Goal: Information Seeking & Learning: Learn about a topic

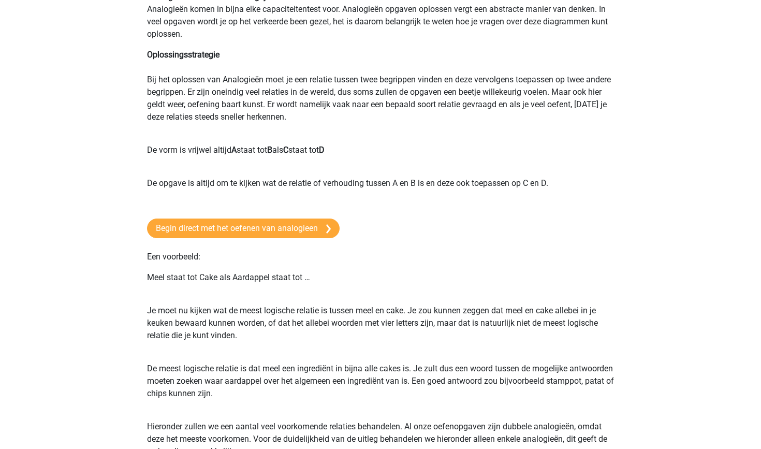
scroll to position [125, 0]
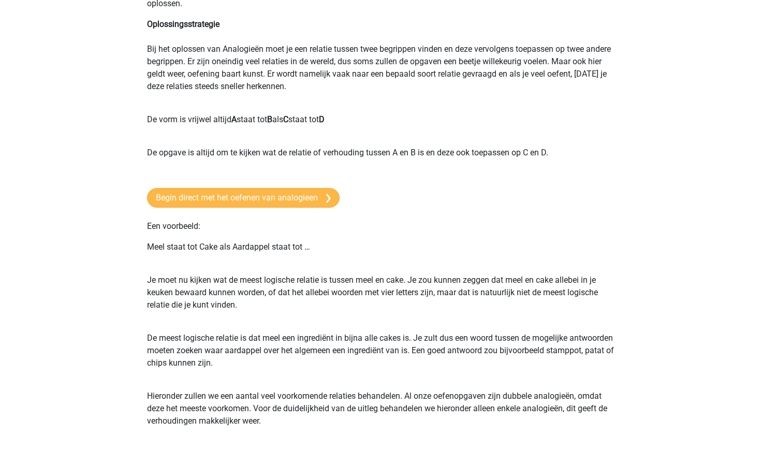
click at [240, 194] on link "Begin direct met het oefenen van analogieen" at bounding box center [243, 198] width 192 height 20
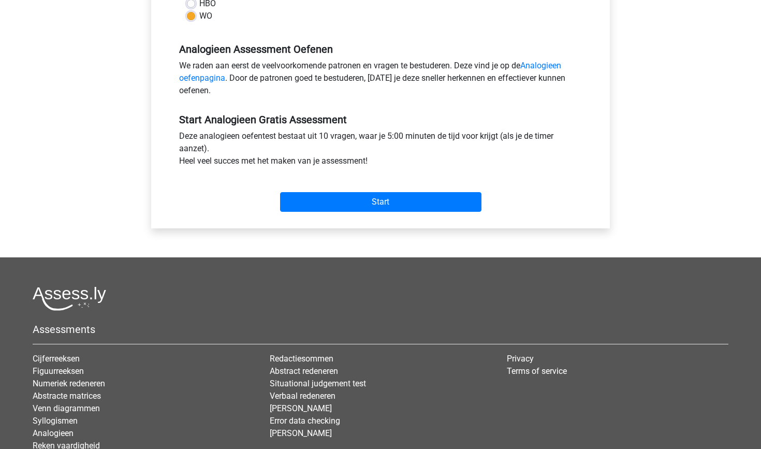
scroll to position [347, 0]
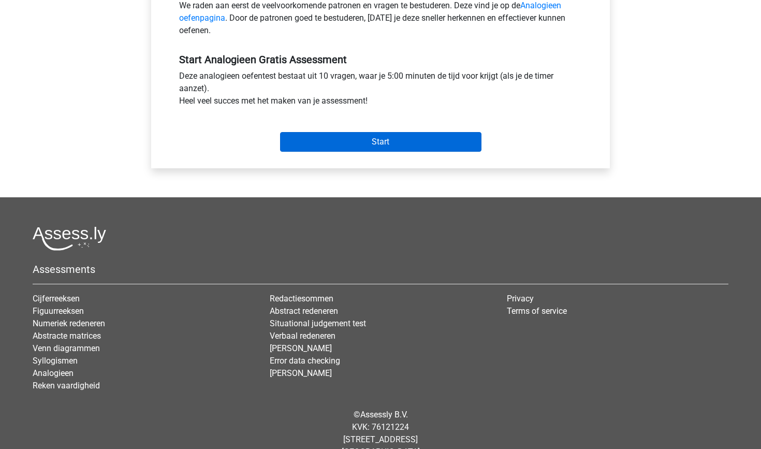
click at [392, 139] on input "Start" at bounding box center [380, 142] width 201 height 20
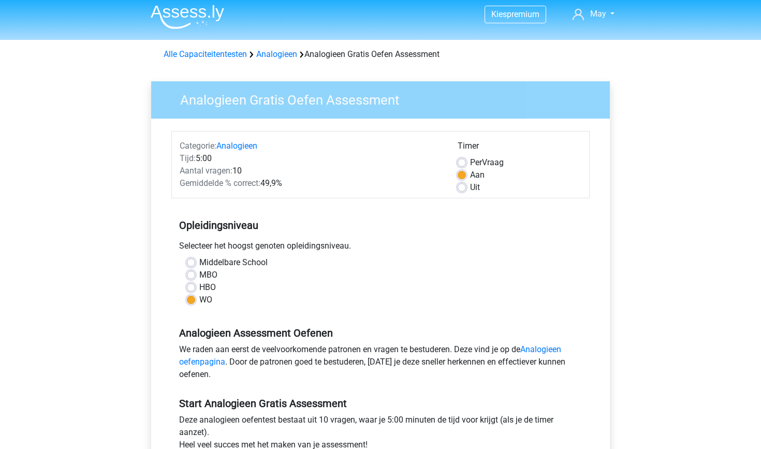
scroll to position [4, 0]
click at [544, 345] on link "Analogieen oefenpagina" at bounding box center [370, 355] width 382 height 22
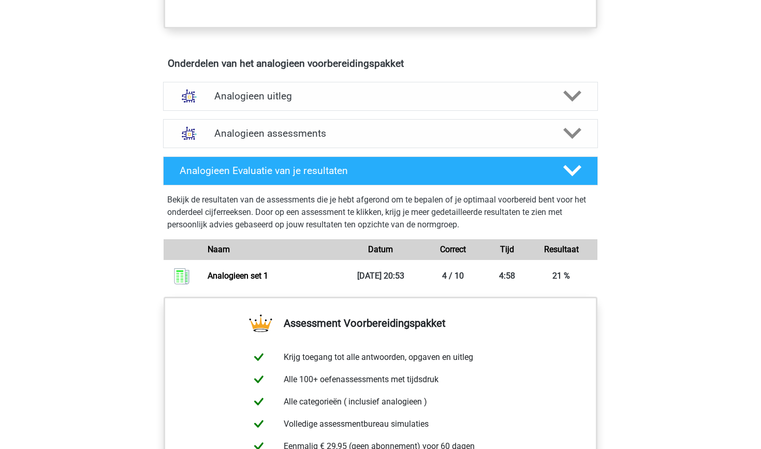
scroll to position [552, 0]
click at [390, 102] on h4 "Analogieen uitleg" at bounding box center [380, 96] width 332 height 12
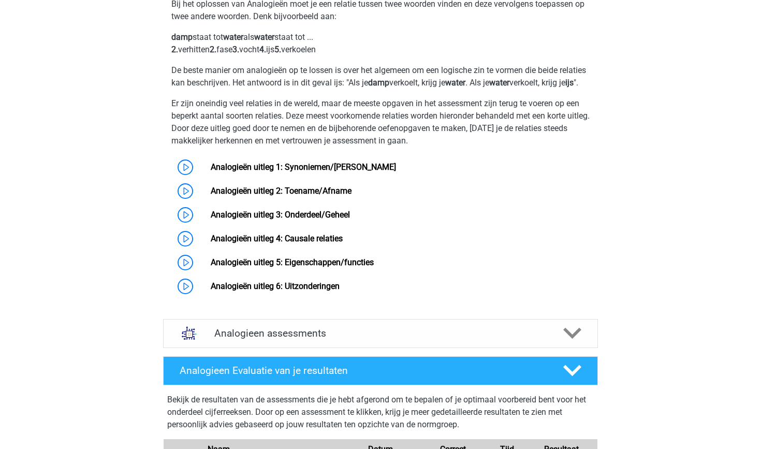
scroll to position [689, 0]
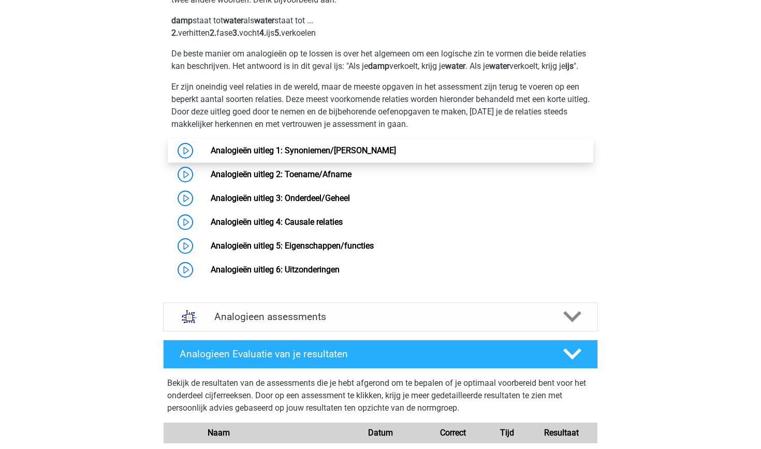
click at [211, 155] on link "Analogieën uitleg 1: Synoniemen/[PERSON_NAME]" at bounding box center [303, 150] width 185 height 10
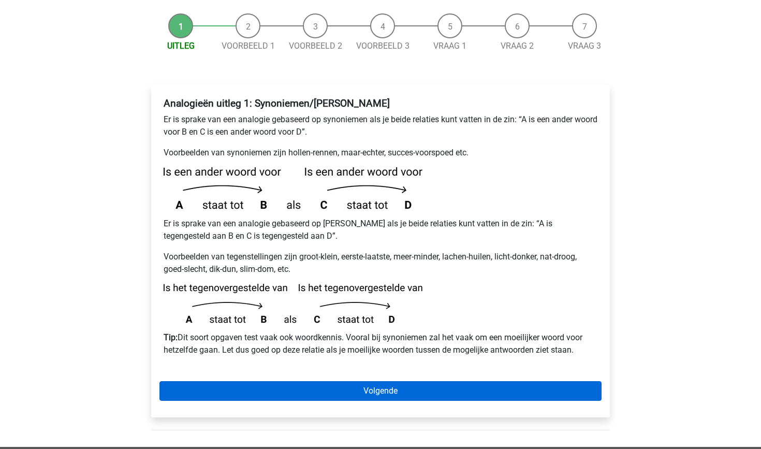
scroll to position [115, 0]
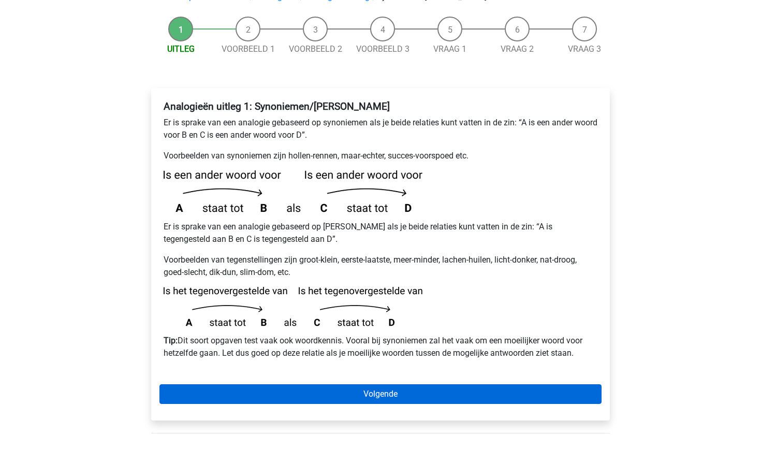
click at [449, 384] on link "Volgende" at bounding box center [380, 394] width 442 height 20
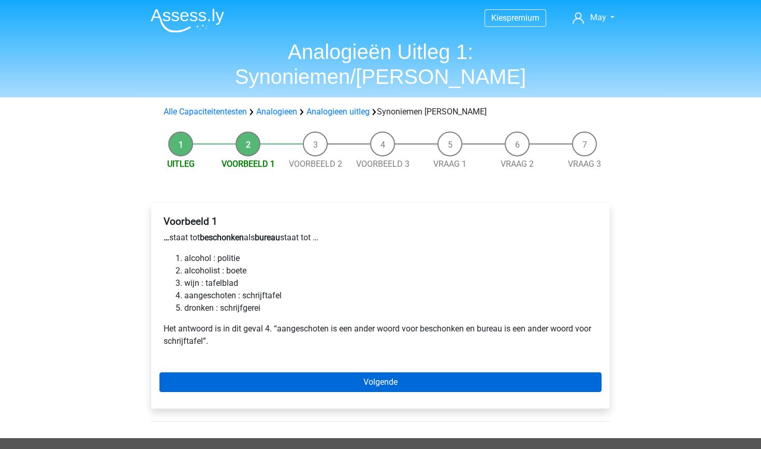
click at [440, 372] on link "Volgende" at bounding box center [380, 382] width 442 height 20
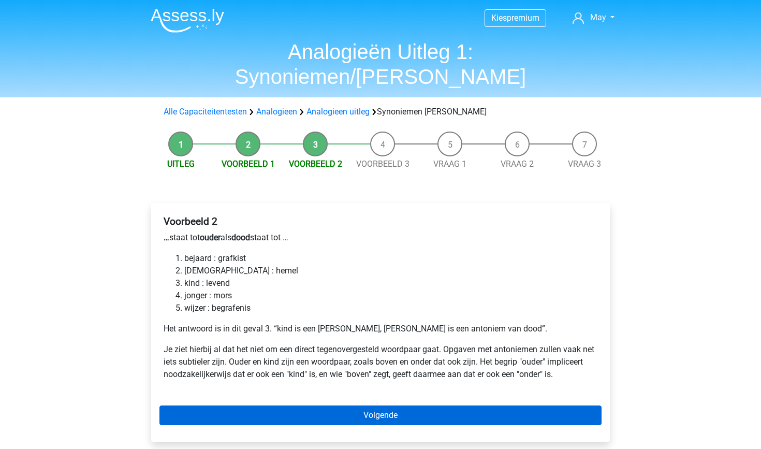
click at [390, 405] on link "Volgende" at bounding box center [380, 415] width 442 height 20
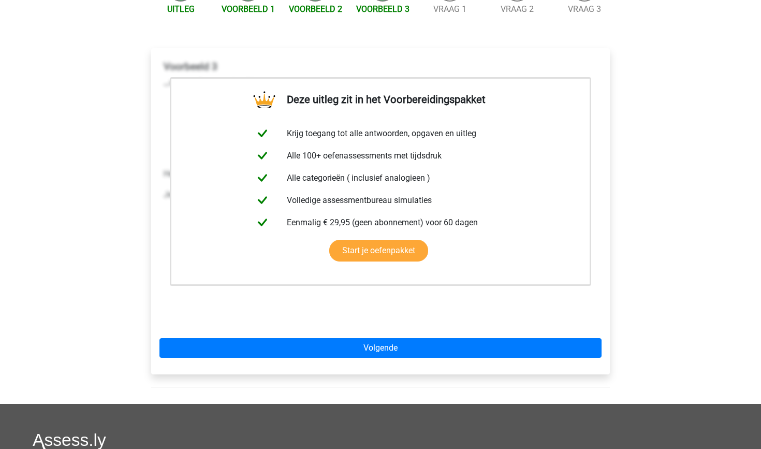
scroll to position [171, 0]
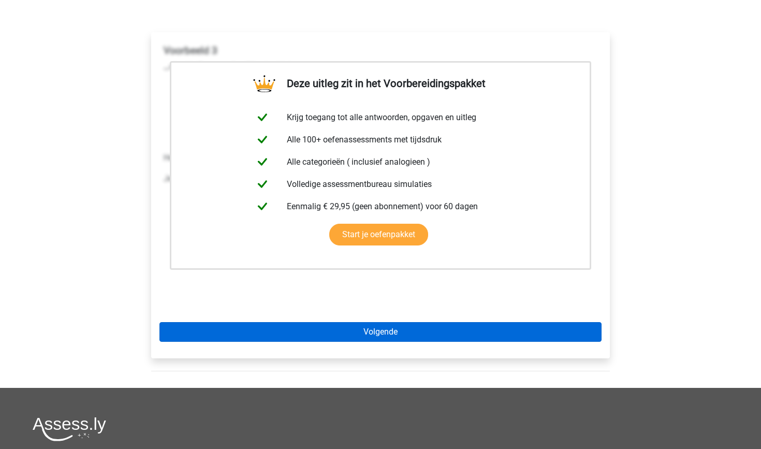
click at [392, 322] on link "Volgende" at bounding box center [380, 332] width 442 height 20
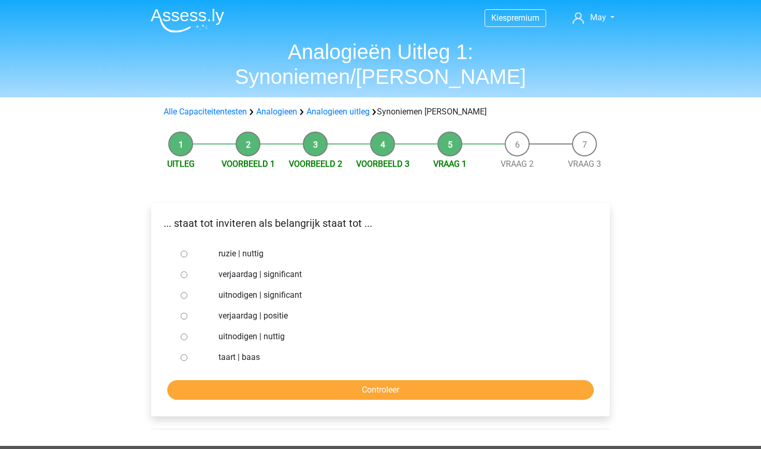
click at [288, 289] on label "uitnodigen | significant" at bounding box center [397, 295] width 358 height 12
click at [187, 292] on input "uitnodigen | significant" at bounding box center [184, 295] width 7 height 7
radio input "true"
click at [305, 380] on input "Controleer" at bounding box center [380, 390] width 426 height 20
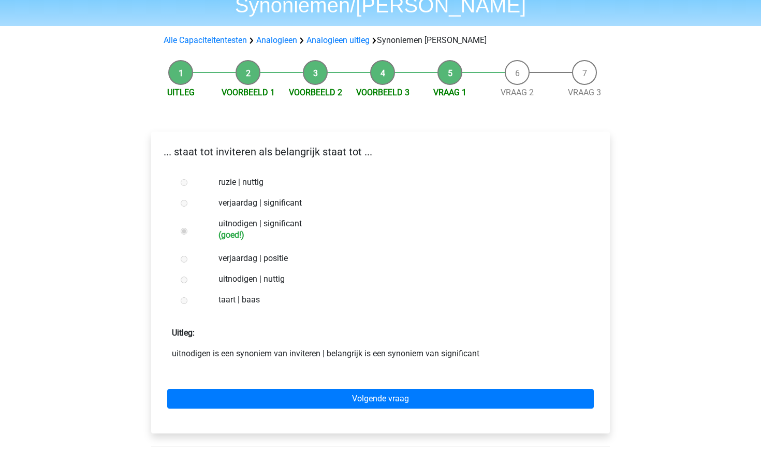
scroll to position [72, 0]
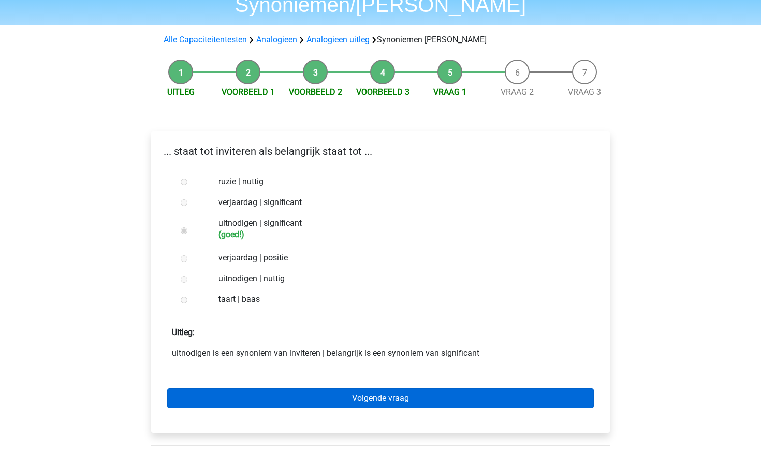
click at [330, 388] on link "Volgende vraag" at bounding box center [380, 398] width 426 height 20
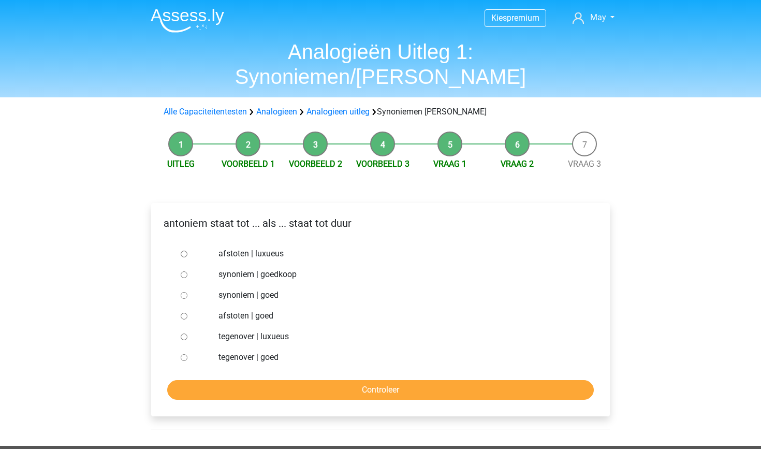
click at [267, 289] on label "synoniem | goed" at bounding box center [397, 295] width 358 height 12
click at [187, 292] on input "synoniem | goed" at bounding box center [184, 295] width 7 height 7
radio input "true"
click at [345, 380] on input "Controleer" at bounding box center [380, 390] width 426 height 20
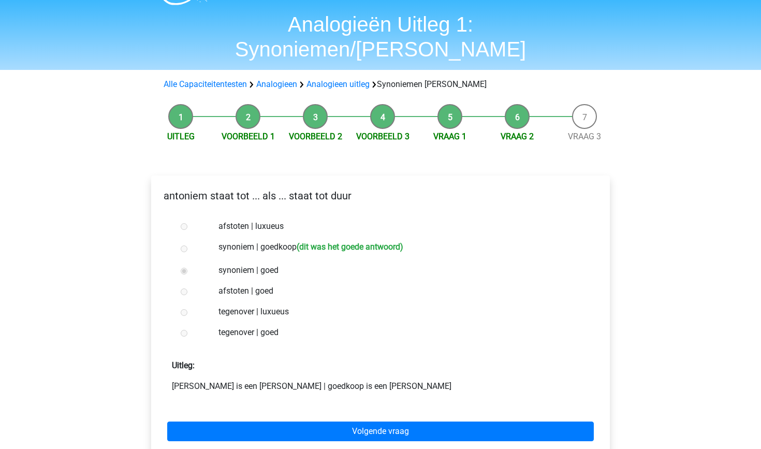
scroll to position [28, 0]
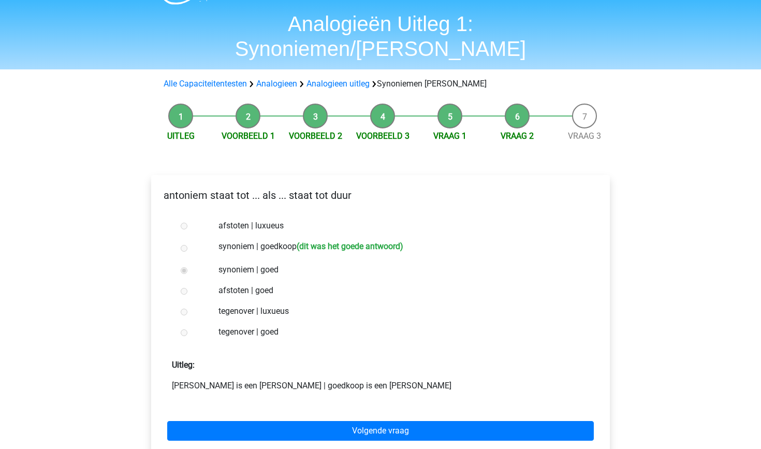
click at [359, 422] on div "Volgende vraag" at bounding box center [380, 428] width 442 height 57
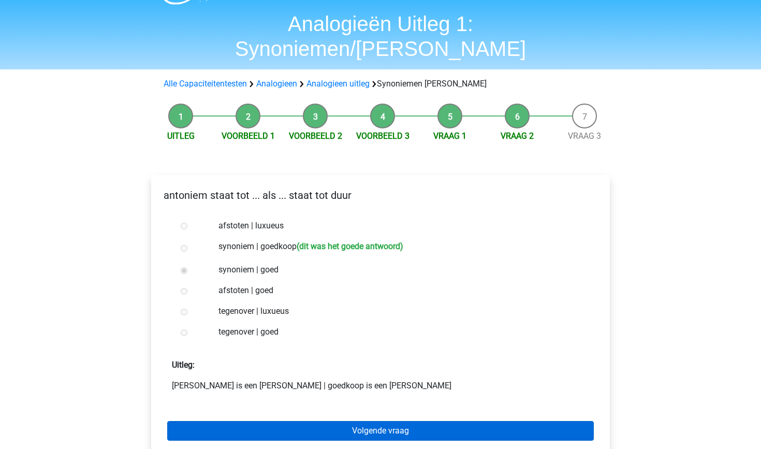
click at [367, 421] on link "Volgende vraag" at bounding box center [380, 431] width 426 height 20
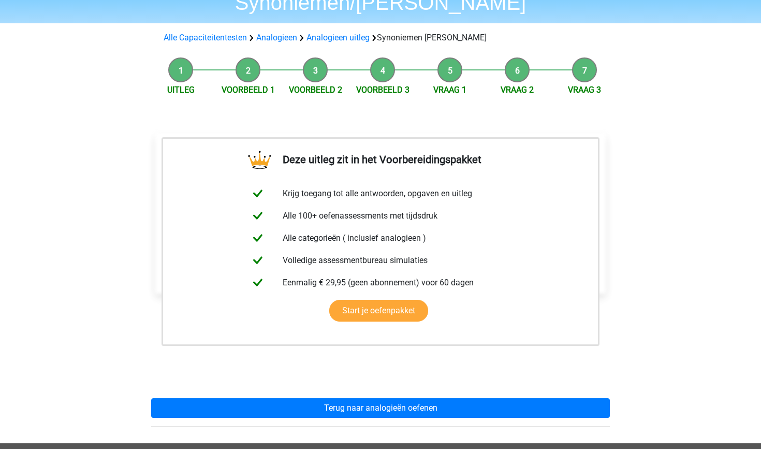
scroll to position [75, 0]
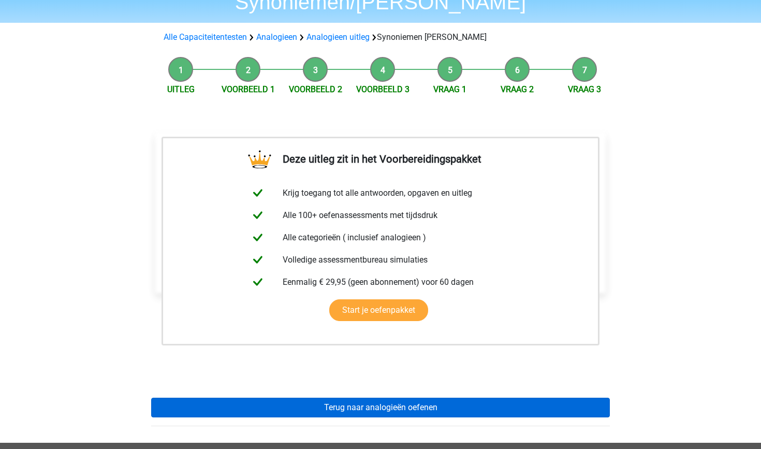
click at [374, 397] on link "Terug naar analogieën oefenen" at bounding box center [380, 407] width 458 height 20
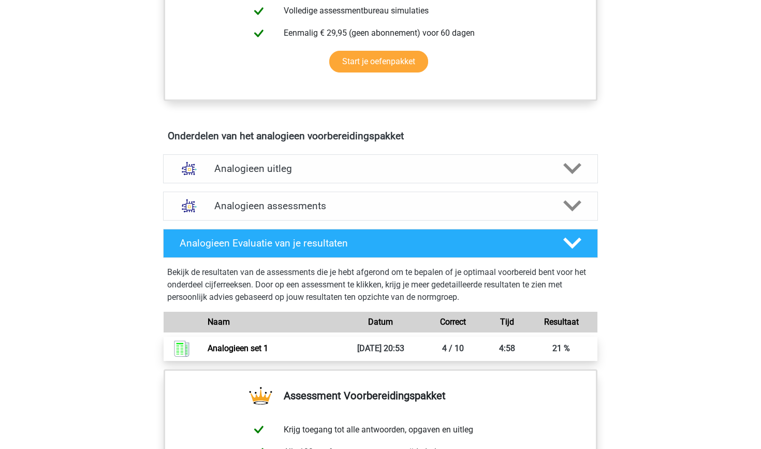
scroll to position [481, 0]
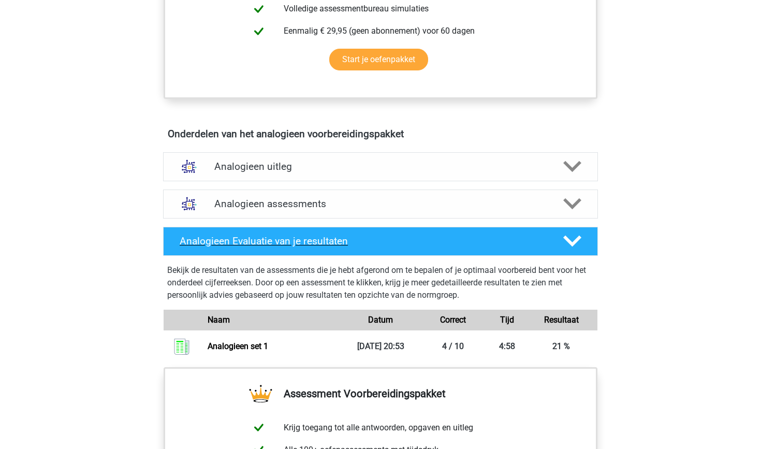
click at [337, 239] on h4 "Analogieen Evaluatie van je resultaten" at bounding box center [363, 241] width 367 height 12
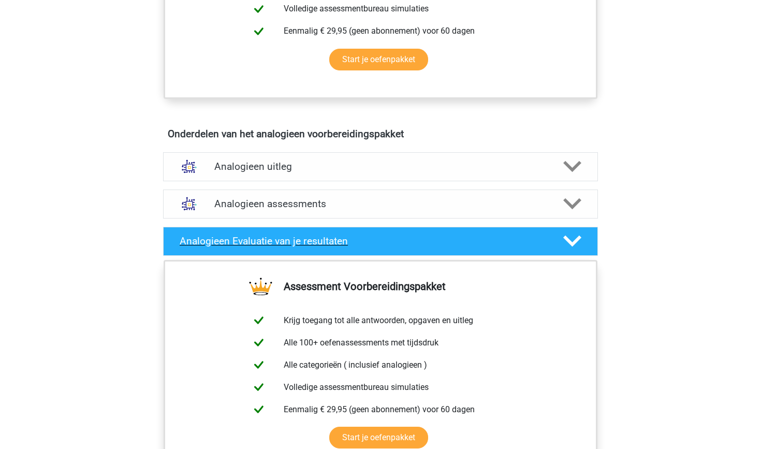
click at [337, 239] on h4 "Analogieen Evaluatie van je resultaten" at bounding box center [363, 241] width 367 height 12
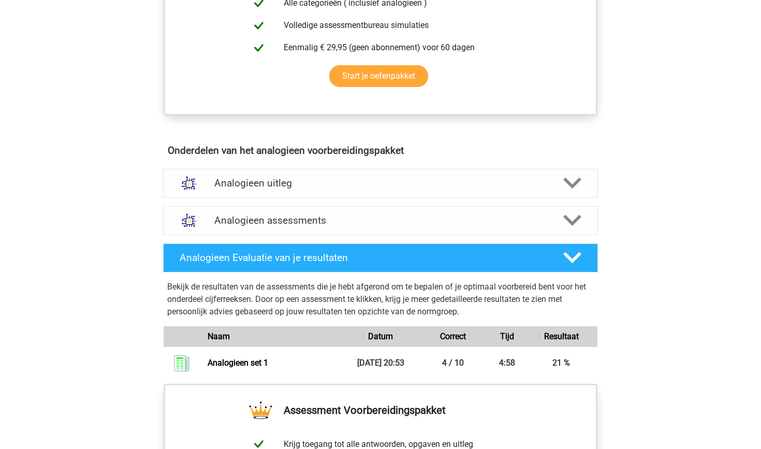
scroll to position [457, 0]
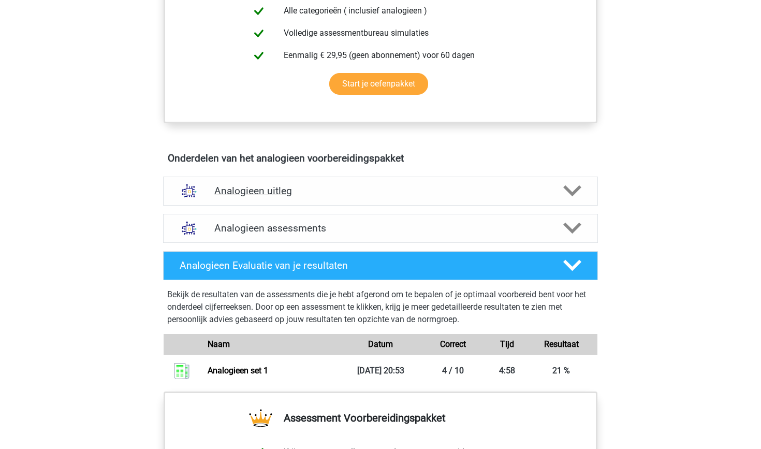
click at [344, 198] on div "Analogieen uitleg" at bounding box center [380, 190] width 435 height 29
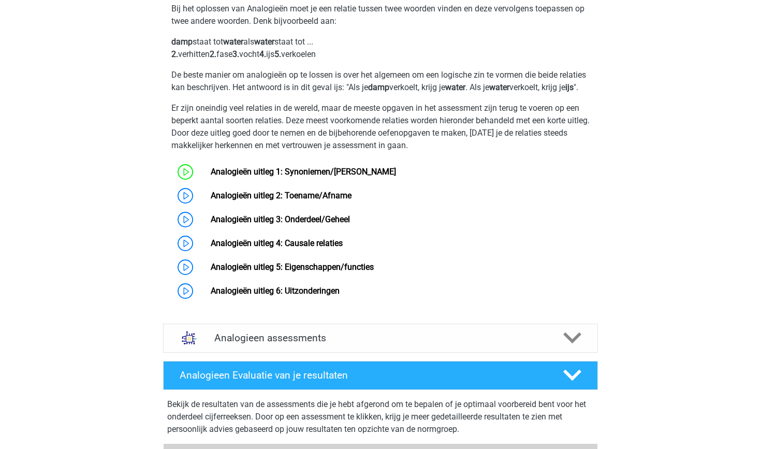
scroll to position [669, 0]
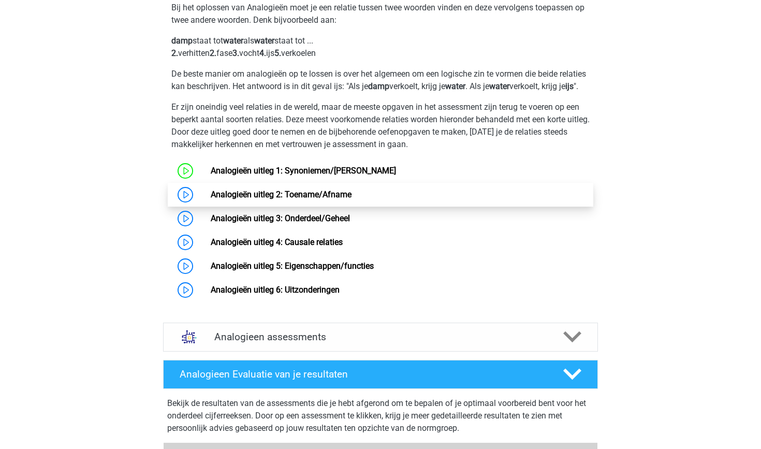
click at [211, 199] on link "Analogieën uitleg 2: Toename/Afname" at bounding box center [281, 194] width 141 height 10
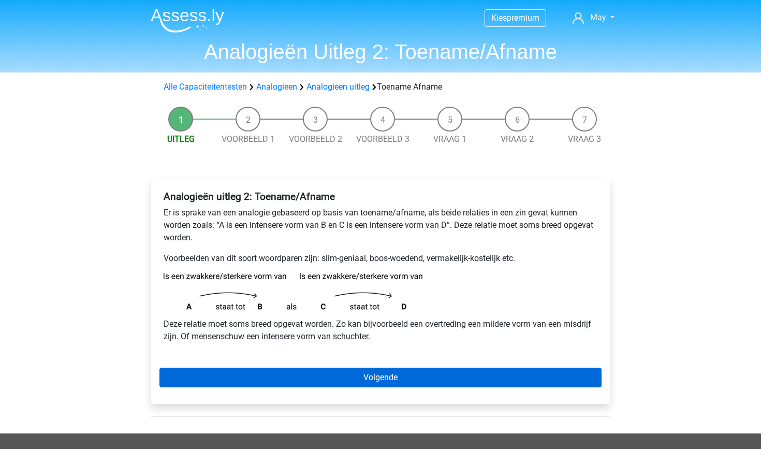
click at [330, 374] on link "Volgende" at bounding box center [380, 377] width 442 height 20
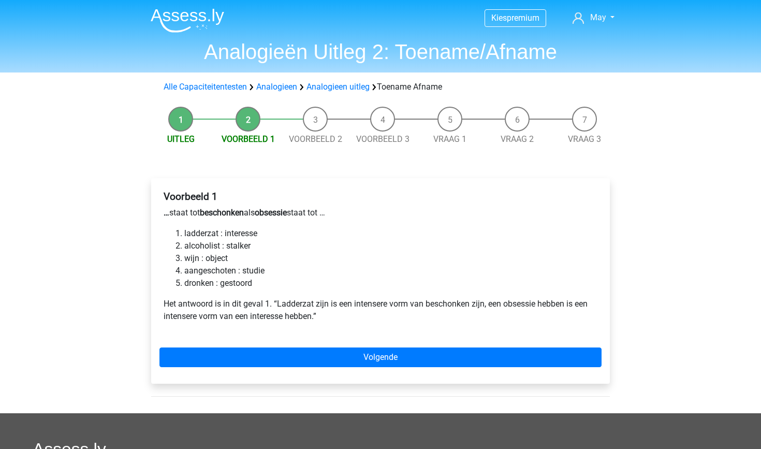
click at [251, 229] on li "ladderzat : interesse" at bounding box center [390, 233] width 413 height 12
click at [251, 231] on li "ladderzat : interesse" at bounding box center [390, 233] width 413 height 12
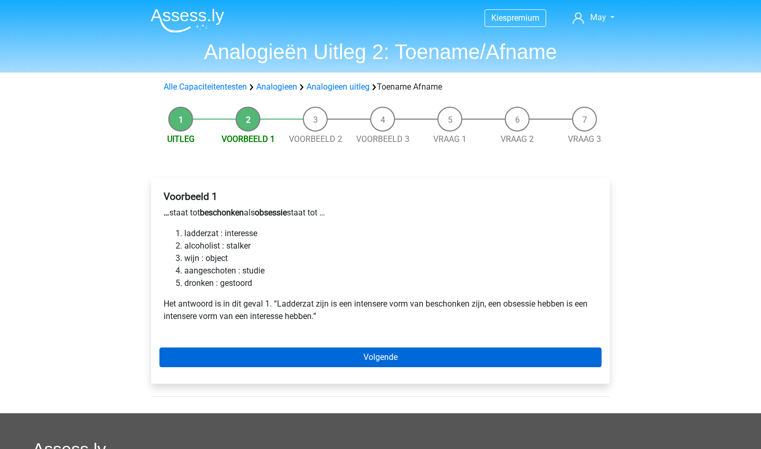
click at [330, 357] on link "Volgende" at bounding box center [380, 357] width 442 height 20
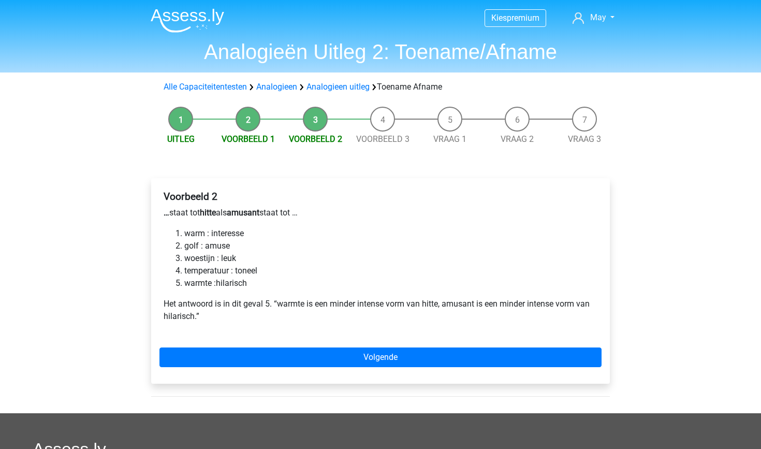
click at [232, 231] on li "warm : interesse" at bounding box center [390, 233] width 413 height 12
click at [339, 347] on div "Voorbeeld 2 … staat tot hitte als amusant staat tot … warm : interesse golf : a…" at bounding box center [380, 280] width 458 height 205
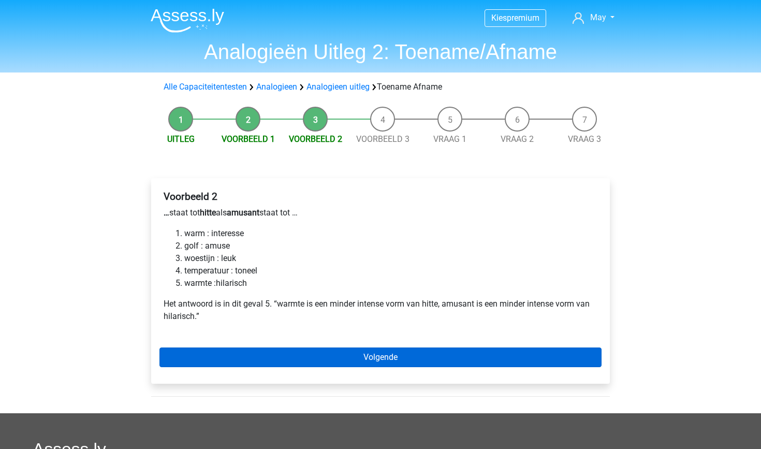
click at [345, 360] on link "Volgende" at bounding box center [380, 357] width 442 height 20
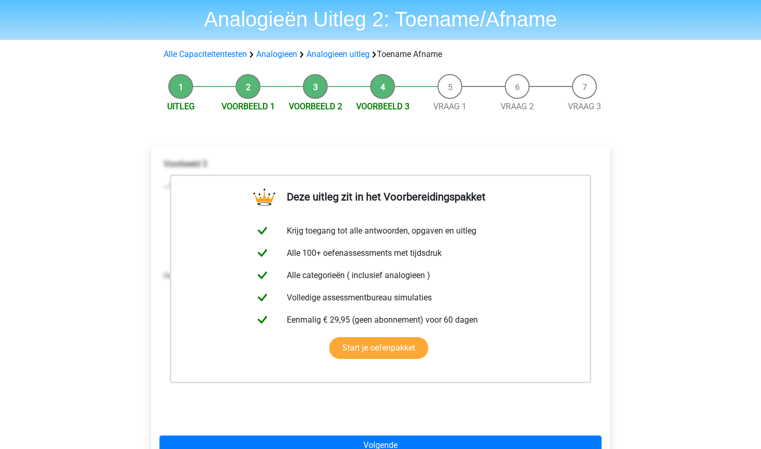
scroll to position [45, 0]
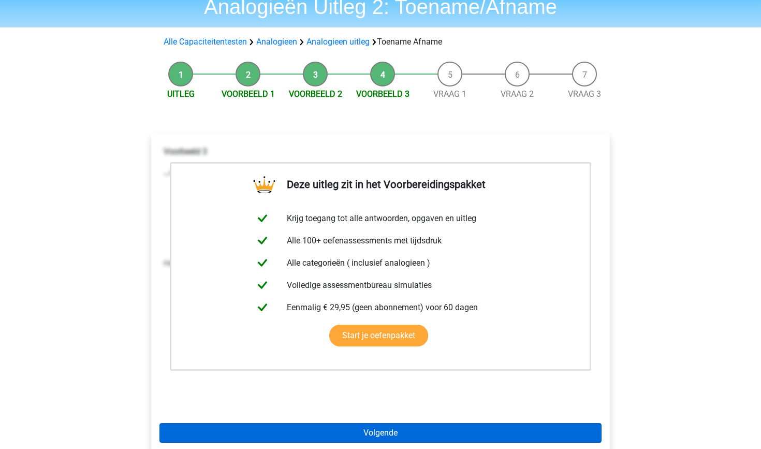
click at [375, 427] on link "Volgende" at bounding box center [380, 433] width 442 height 20
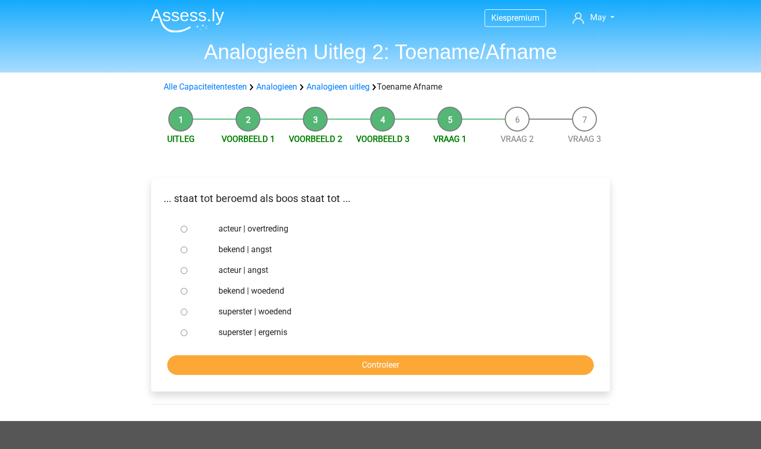
click at [240, 291] on label "bekend | woedend" at bounding box center [397, 291] width 358 height 12
click at [187, 291] on input "bekend | woedend" at bounding box center [184, 291] width 7 height 7
radio input "true"
click at [312, 366] on input "Controleer" at bounding box center [380, 365] width 426 height 20
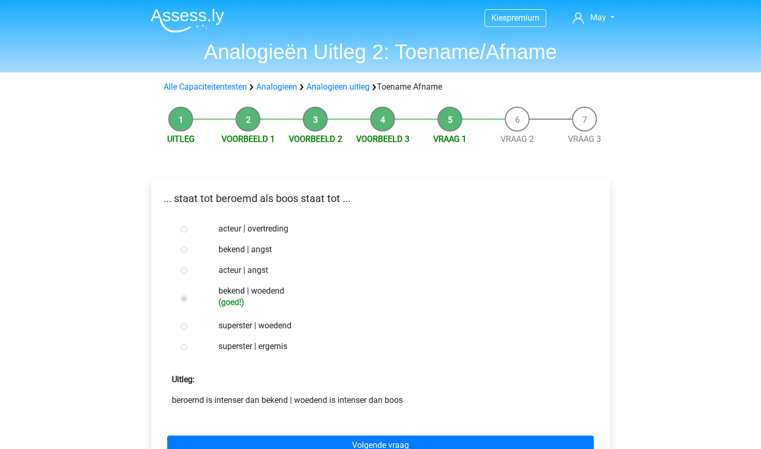
scroll to position [86, 0]
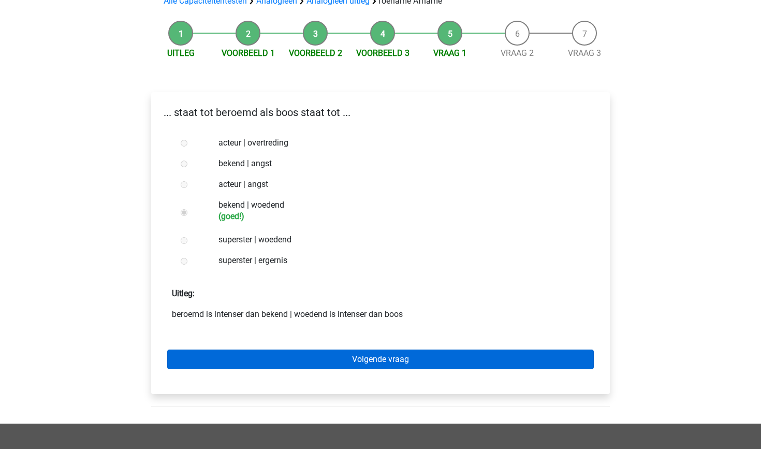
click at [334, 361] on link "Volgende vraag" at bounding box center [380, 359] width 426 height 20
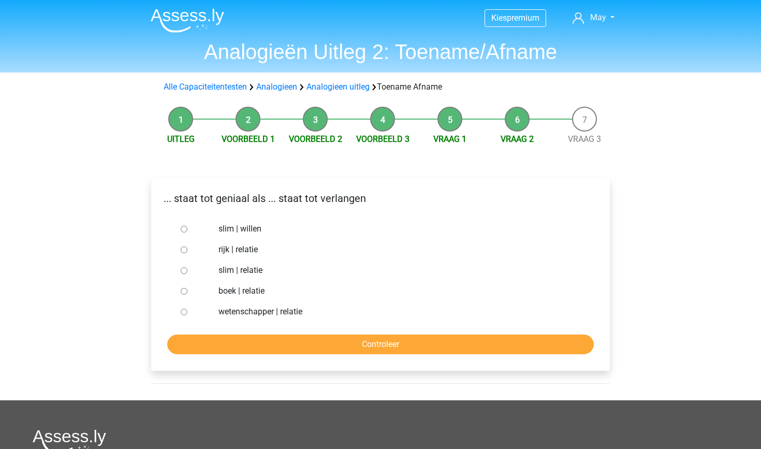
click at [259, 227] on label "slim | willen" at bounding box center [397, 229] width 358 height 12
click at [187, 227] on input "slim | willen" at bounding box center [184, 229] width 7 height 7
radio input "true"
click at [345, 338] on input "Controleer" at bounding box center [380, 344] width 426 height 20
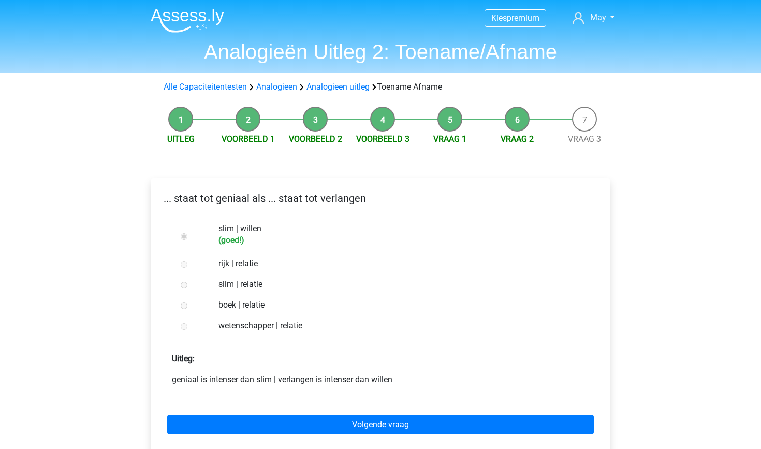
scroll to position [78, 0]
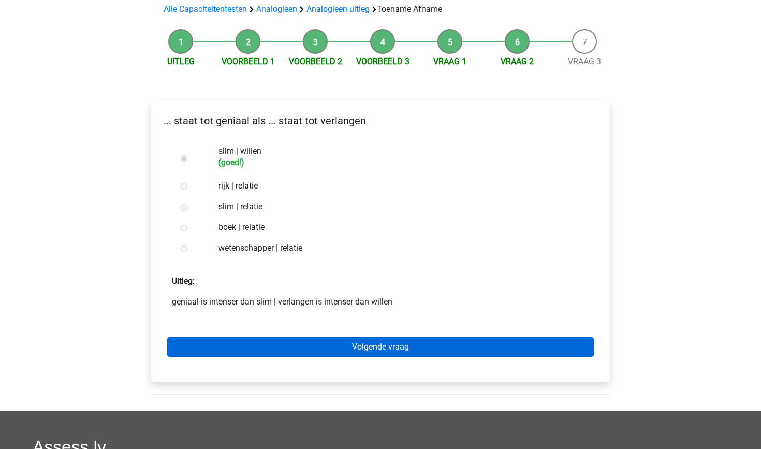
click at [349, 348] on link "Volgende vraag" at bounding box center [380, 347] width 426 height 20
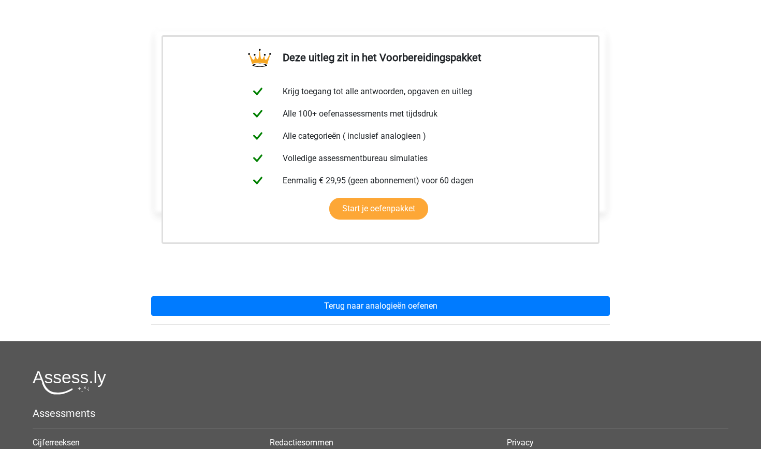
scroll to position [152, 0]
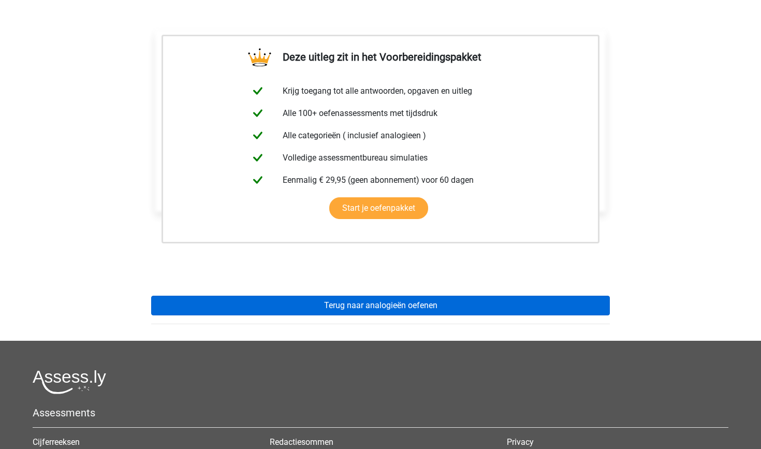
click at [392, 303] on link "Terug naar analogieën oefenen" at bounding box center [380, 305] width 458 height 20
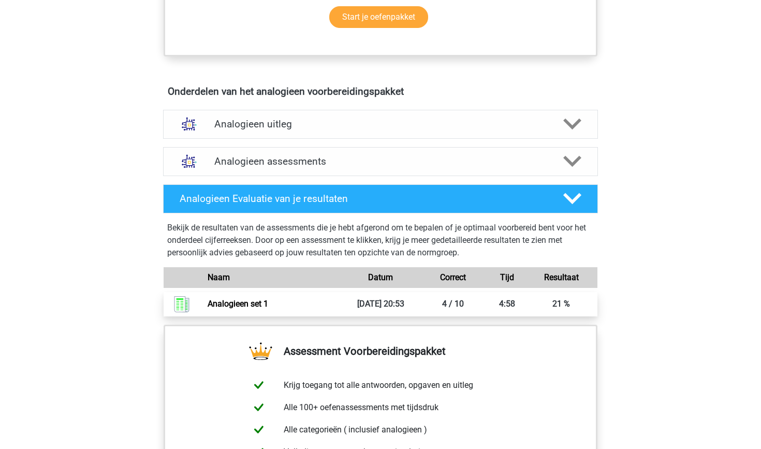
scroll to position [515, 0]
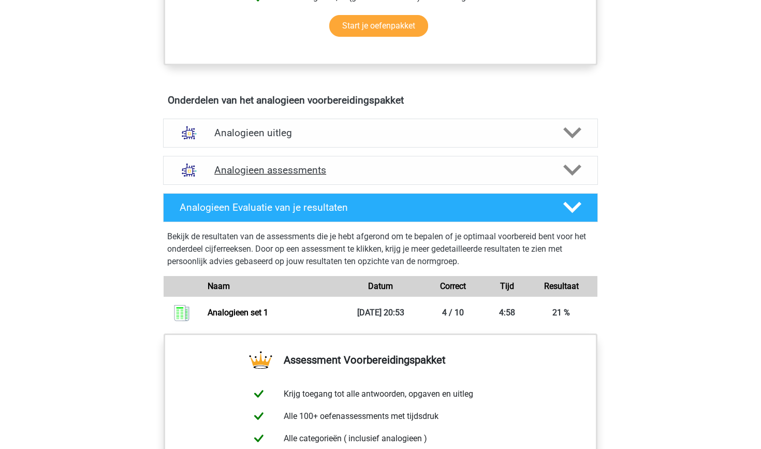
click at [327, 168] on h4 "Analogieen assessments" at bounding box center [380, 170] width 332 height 12
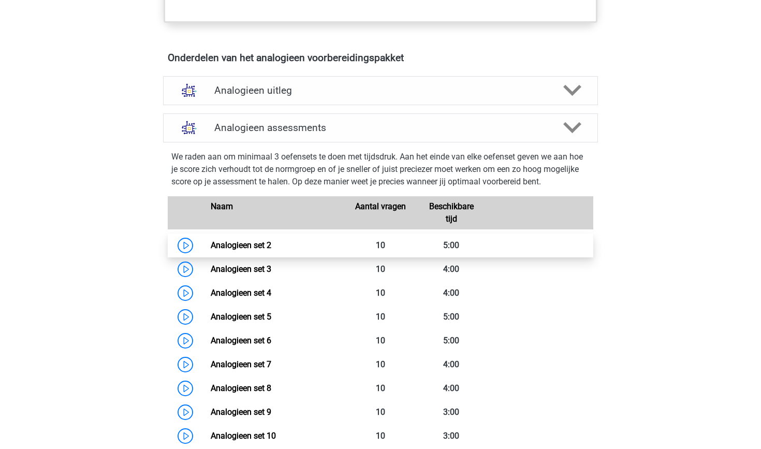
scroll to position [562, 0]
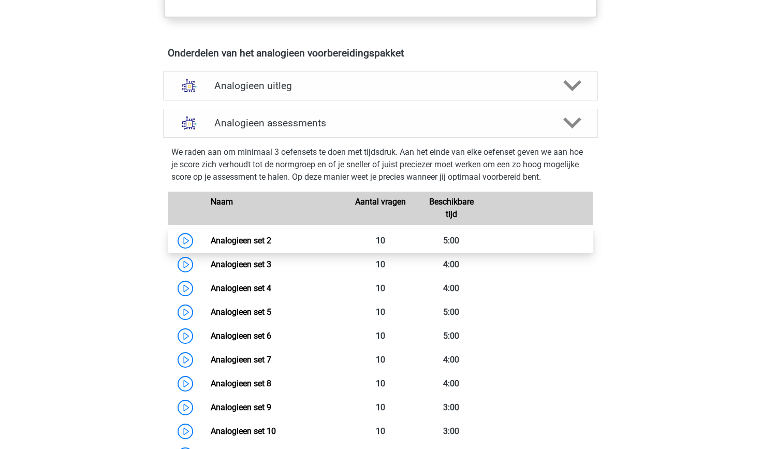
click at [211, 236] on link "Analogieen set 2" at bounding box center [241, 240] width 61 height 10
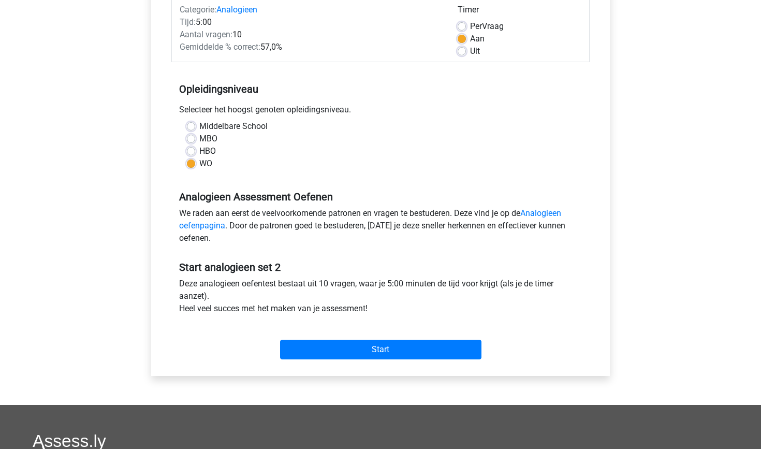
scroll to position [140, 0]
click at [328, 345] on input "Start" at bounding box center [380, 349] width 201 height 20
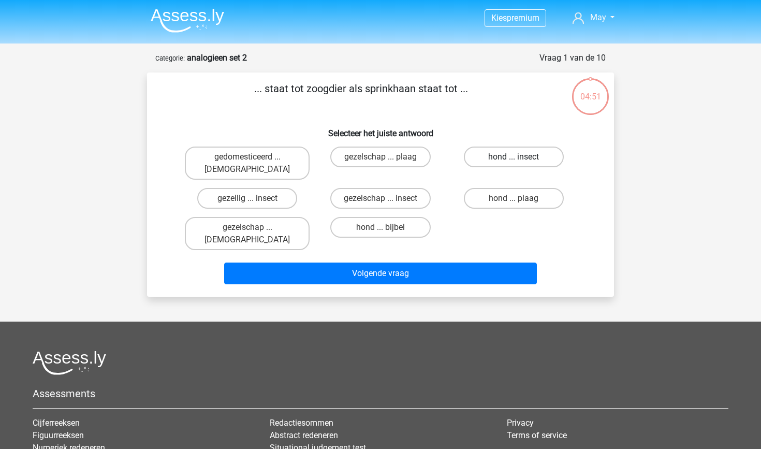
click at [537, 155] on label "hond ... insect" at bounding box center [514, 156] width 100 height 21
click at [520, 157] on input "hond ... insect" at bounding box center [516, 160] width 7 height 7
radio input "true"
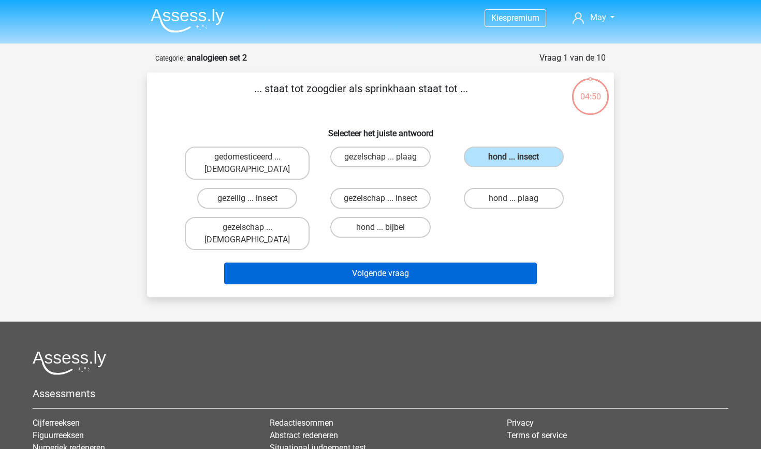
click at [444, 262] on button "Volgende vraag" at bounding box center [380, 273] width 313 height 22
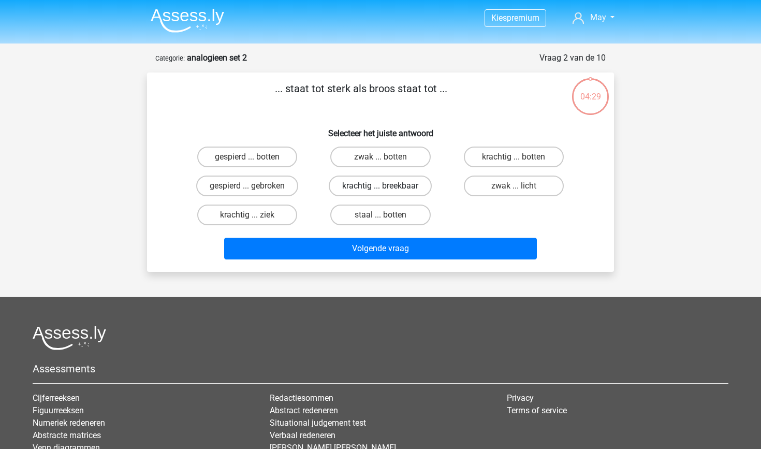
click at [362, 187] on label "krachtig ... breekbaar" at bounding box center [380, 185] width 103 height 21
click at [380, 187] on input "krachtig ... breekbaar" at bounding box center [383, 189] width 7 height 7
radio input "true"
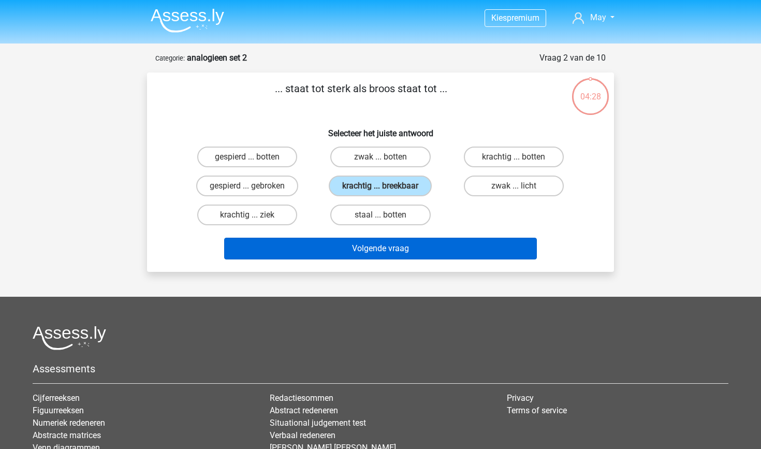
click at [365, 244] on button "Volgende vraag" at bounding box center [380, 249] width 313 height 22
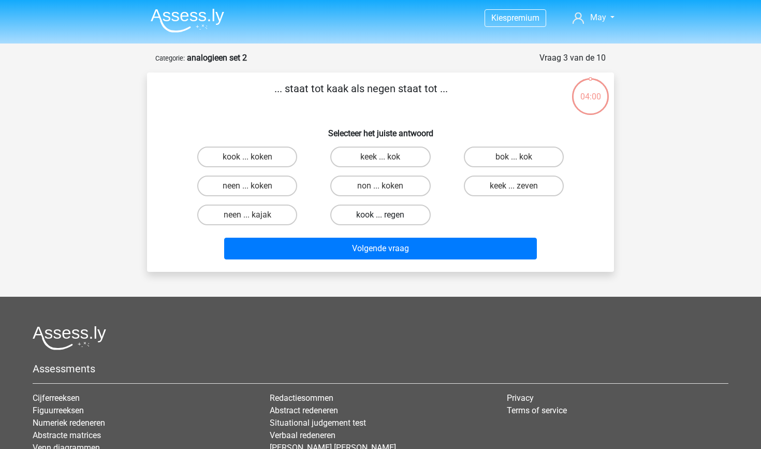
click at [390, 221] on label "kook ... regen" at bounding box center [380, 214] width 100 height 21
click at [387, 221] on input "kook ... regen" at bounding box center [383, 218] width 7 height 7
radio input "true"
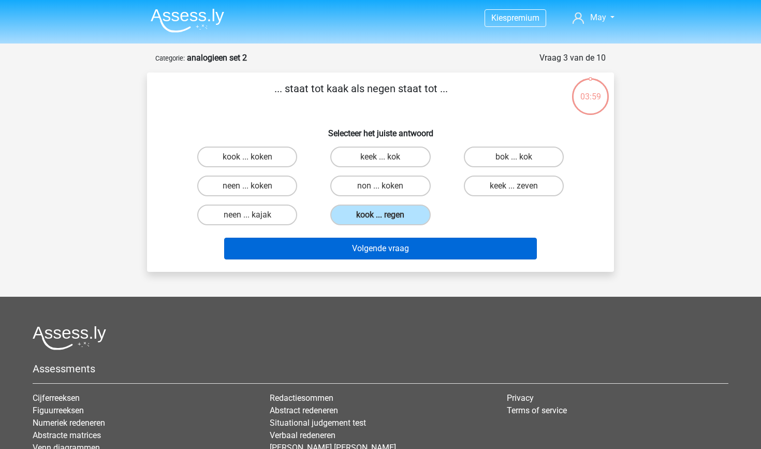
click at [395, 257] on button "Volgende vraag" at bounding box center [380, 249] width 313 height 22
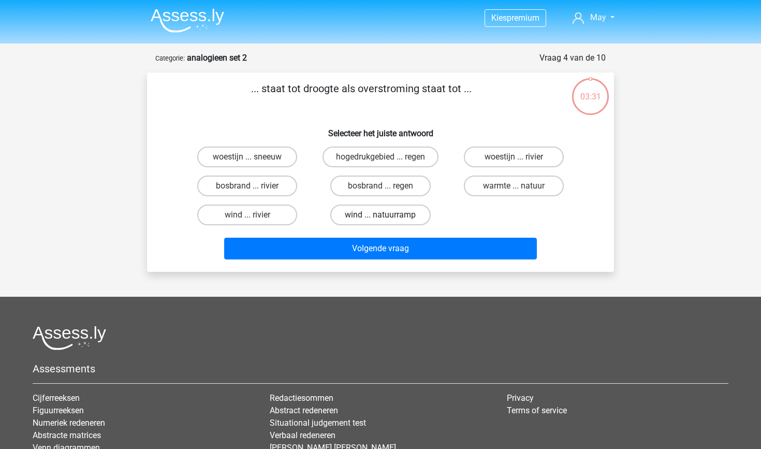
click at [409, 213] on label "wind ... natuurramp" at bounding box center [380, 214] width 100 height 21
click at [387, 215] on input "wind ... natuurramp" at bounding box center [383, 218] width 7 height 7
radio input "true"
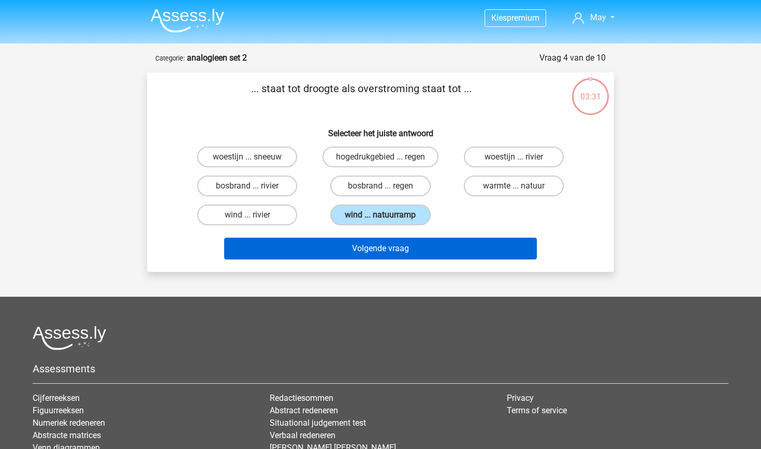
click at [406, 244] on button "Volgende vraag" at bounding box center [380, 249] width 313 height 22
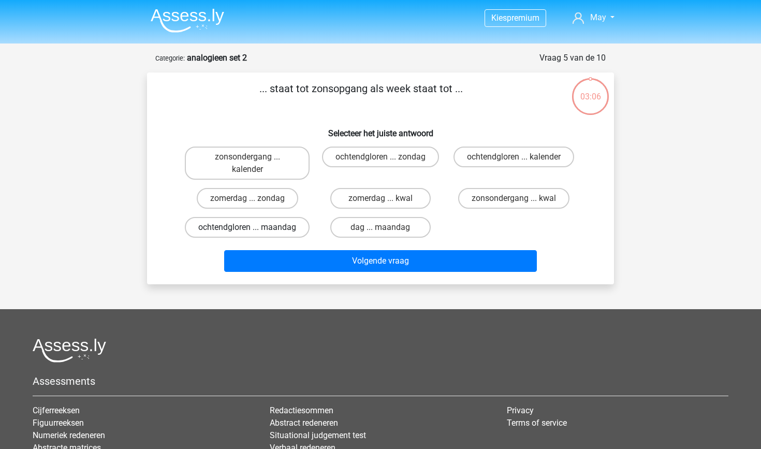
click at [249, 222] on label "ochtendgloren ... maandag" at bounding box center [247, 227] width 125 height 21
click at [249, 227] on input "ochtendgloren ... maandag" at bounding box center [250, 230] width 7 height 7
radio input "true"
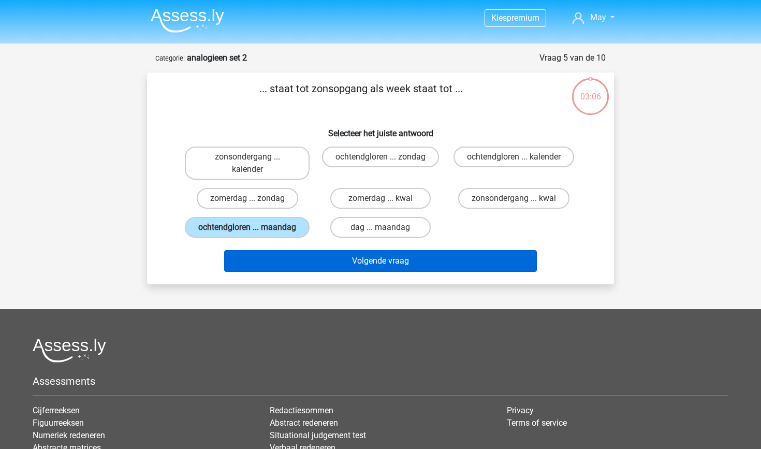
click at [416, 272] on button "Volgende vraag" at bounding box center [380, 261] width 313 height 22
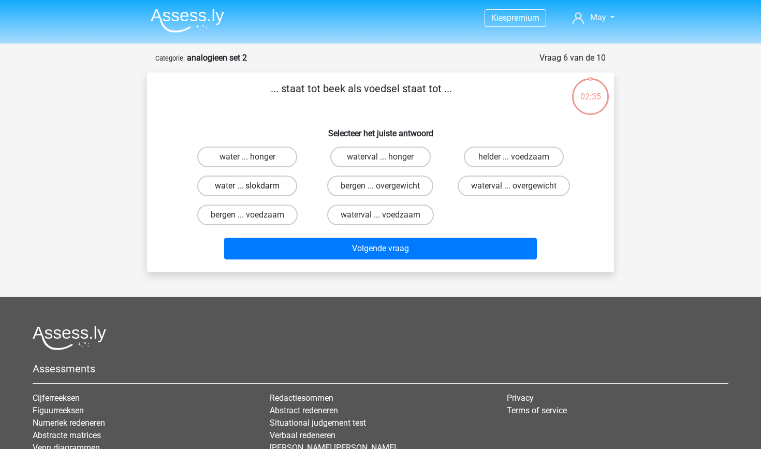
click at [280, 184] on label "water ... slokdarm" at bounding box center [247, 185] width 100 height 21
click at [254, 186] on input "water ... slokdarm" at bounding box center [250, 189] width 7 height 7
radio input "true"
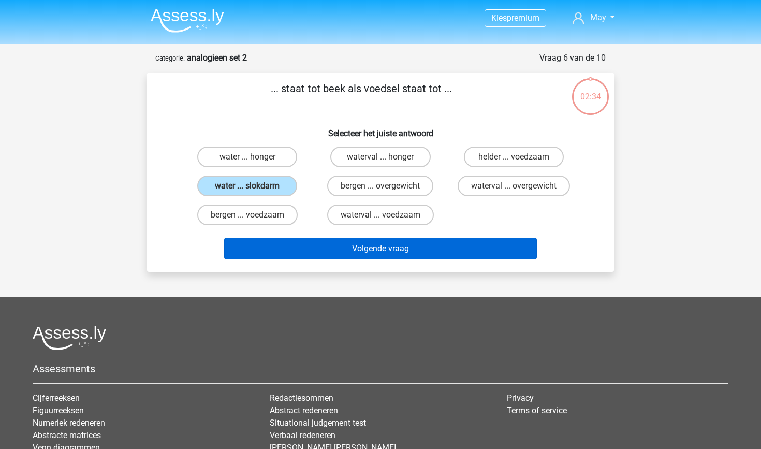
click at [417, 251] on button "Volgende vraag" at bounding box center [380, 249] width 313 height 22
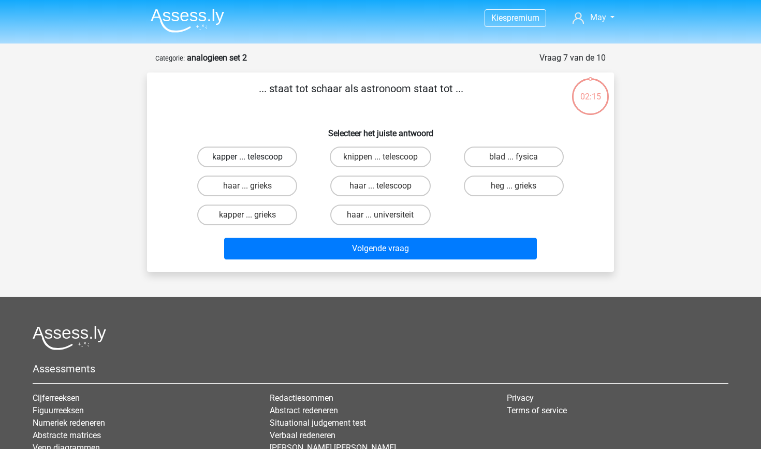
click at [272, 157] on label "kapper ... telescoop" at bounding box center [247, 156] width 100 height 21
click at [254, 157] on input "kapper ... telescoop" at bounding box center [250, 160] width 7 height 7
radio input "true"
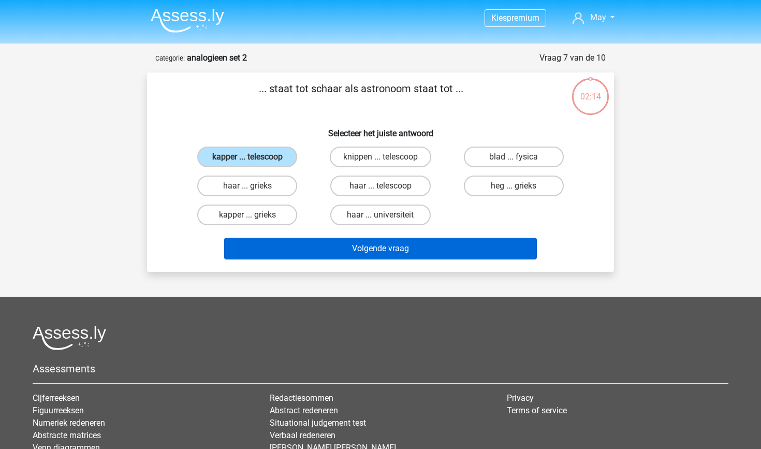
click at [402, 247] on button "Volgende vraag" at bounding box center [380, 249] width 313 height 22
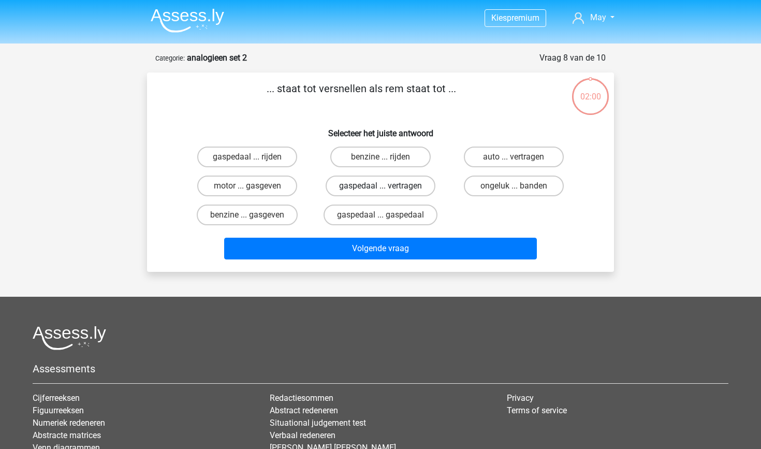
click at [405, 183] on label "gaspedaal ... vertragen" at bounding box center [380, 185] width 110 height 21
click at [387, 186] on input "gaspedaal ... vertragen" at bounding box center [383, 189] width 7 height 7
radio input "true"
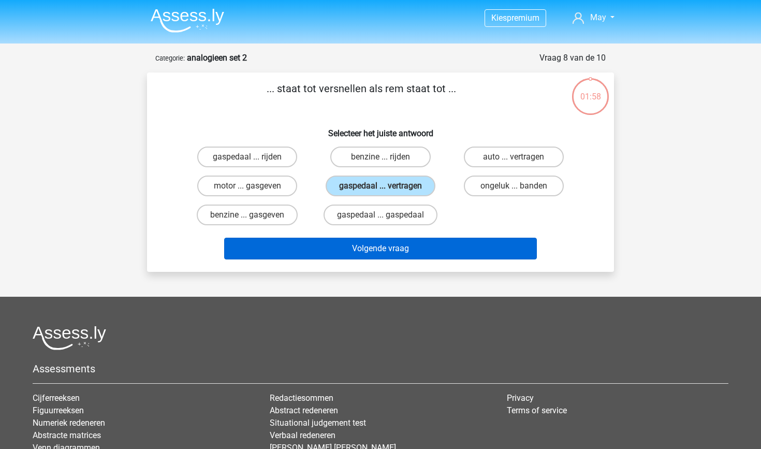
click at [412, 246] on button "Volgende vraag" at bounding box center [380, 249] width 313 height 22
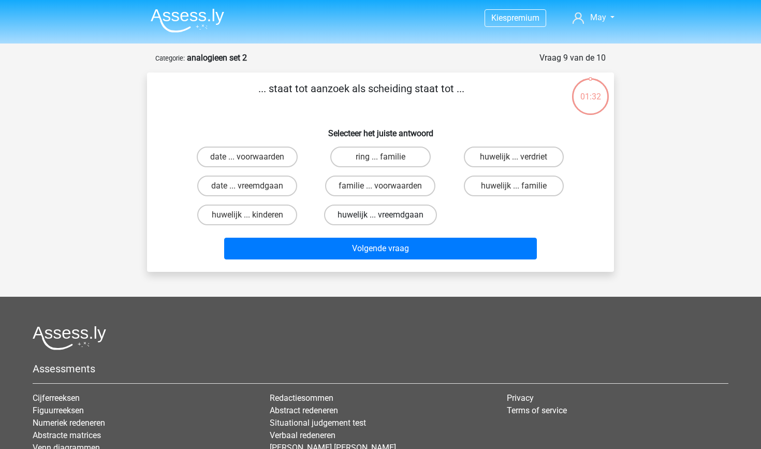
click at [374, 211] on label "huwelijk ... vreemdgaan" at bounding box center [380, 214] width 113 height 21
click at [380, 215] on input "huwelijk ... vreemdgaan" at bounding box center [383, 218] width 7 height 7
radio input "true"
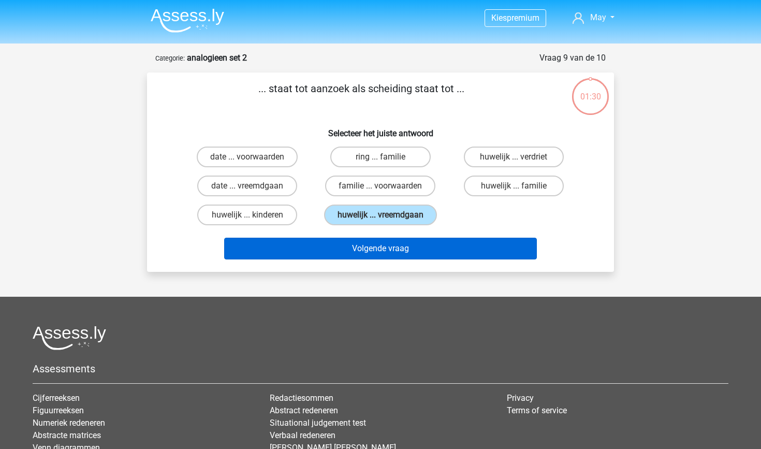
click at [406, 257] on button "Volgende vraag" at bounding box center [380, 249] width 313 height 22
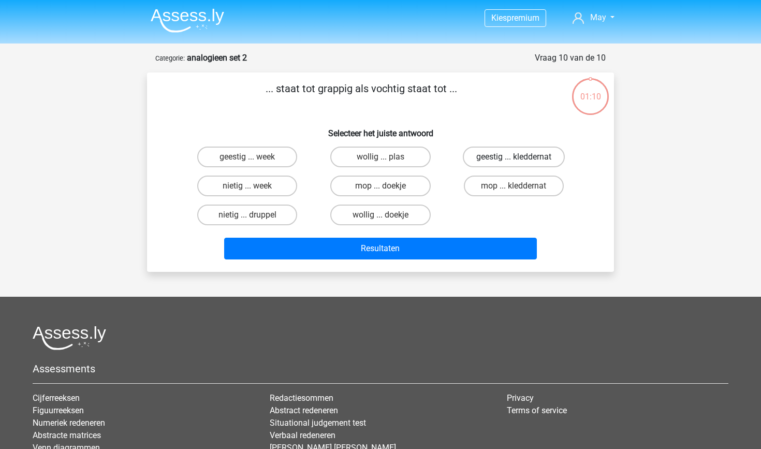
click at [509, 155] on label "geestig ... kleddernat" at bounding box center [514, 156] width 102 height 21
click at [513, 157] on input "geestig ... kleddernat" at bounding box center [516, 160] width 7 height 7
radio input "true"
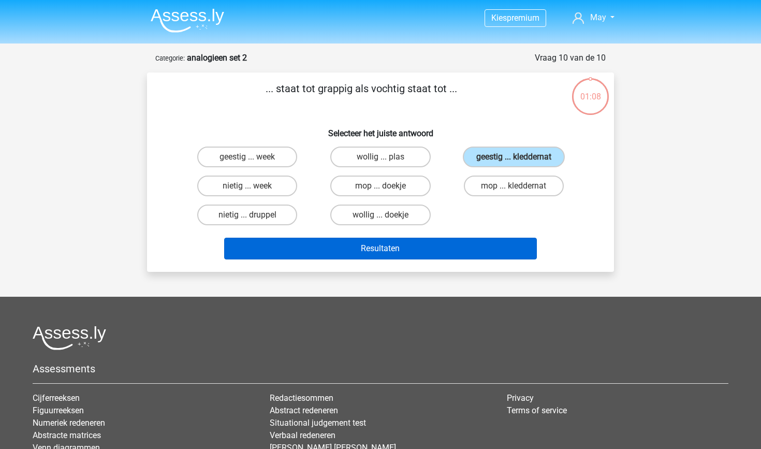
click at [446, 249] on button "Resultaten" at bounding box center [380, 249] width 313 height 22
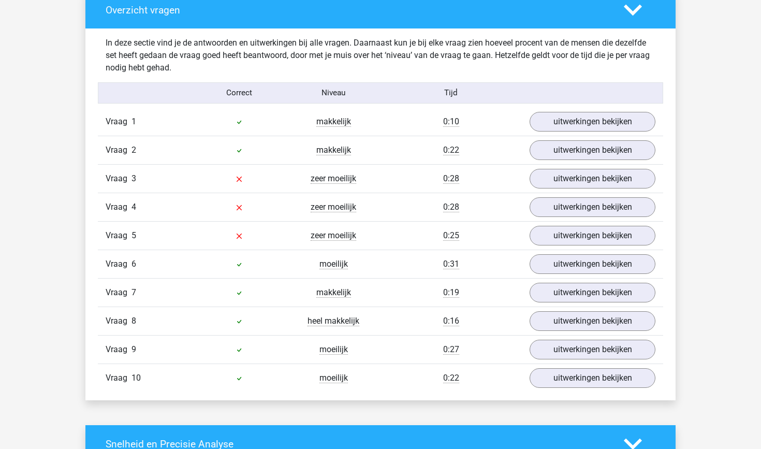
scroll to position [785, 0]
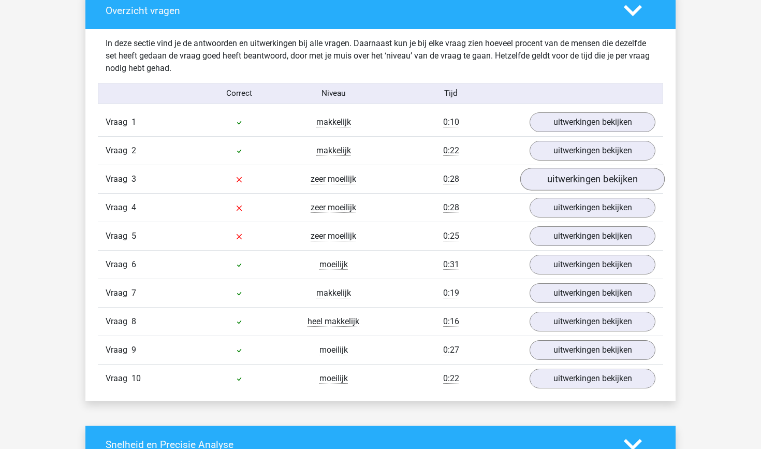
click at [539, 176] on link "uitwerkingen bekijken" at bounding box center [592, 179] width 144 height 23
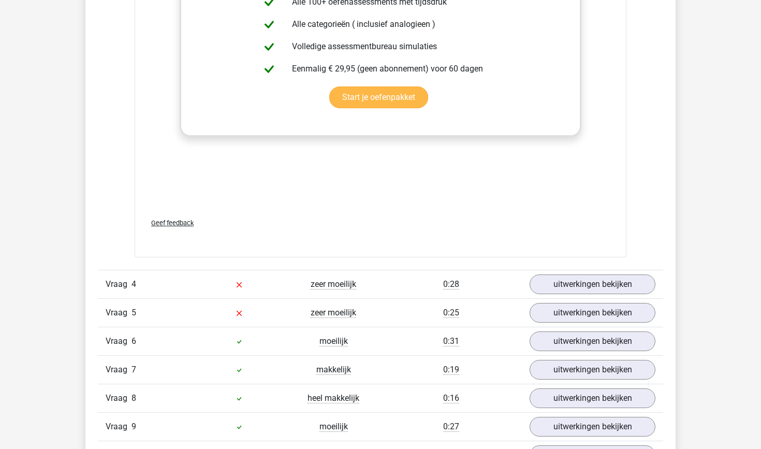
scroll to position [1263, 0]
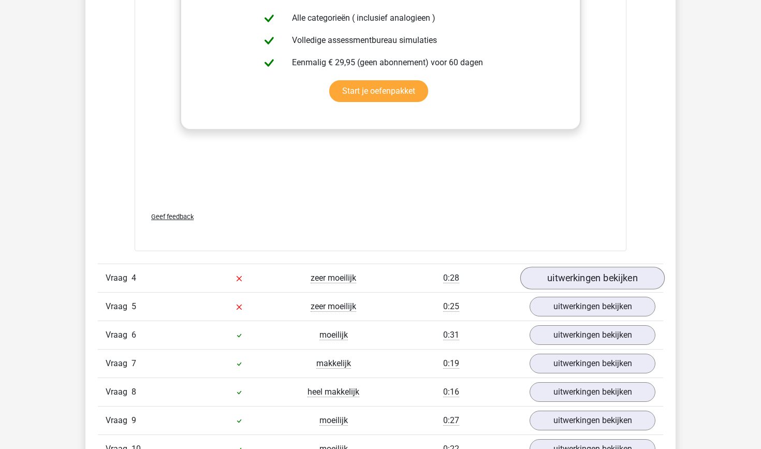
click at [618, 276] on link "uitwerkingen bekijken" at bounding box center [592, 278] width 144 height 23
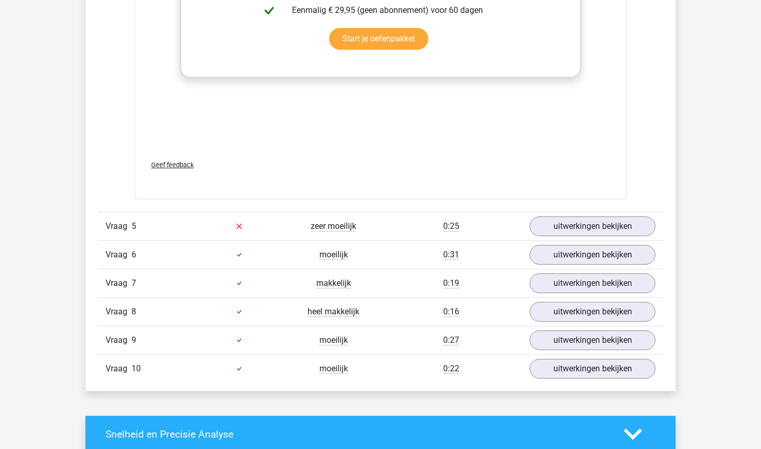
scroll to position [1905, 0]
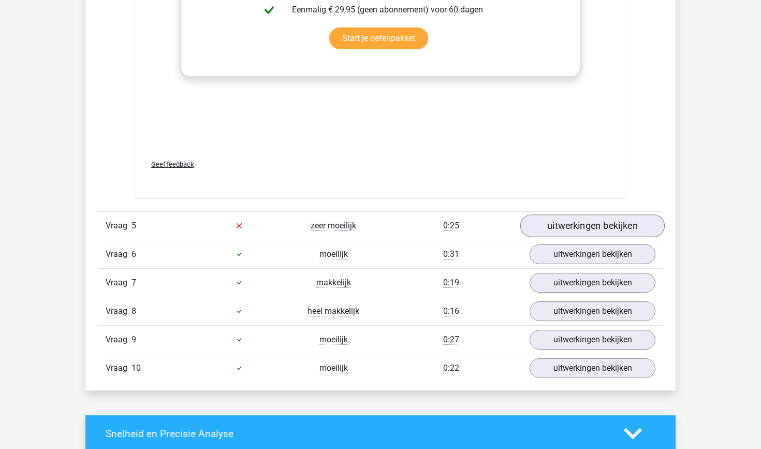
click at [573, 215] on link "uitwerkingen bekijken" at bounding box center [592, 225] width 144 height 23
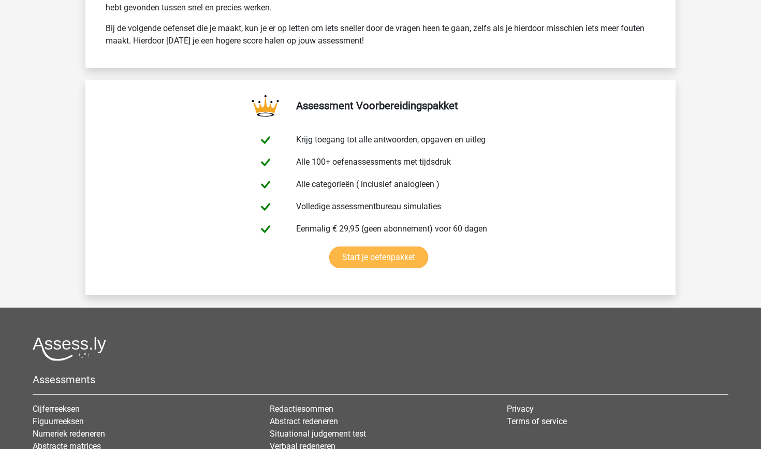
scroll to position [3151, 0]
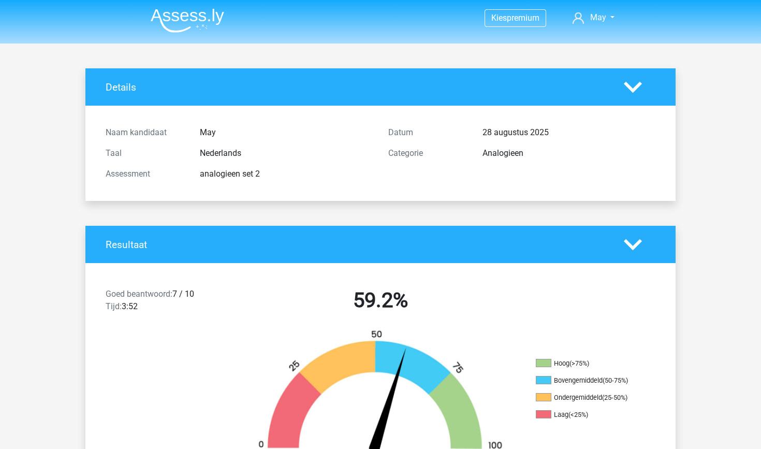
click at [180, 22] on img at bounding box center [187, 20] width 73 height 24
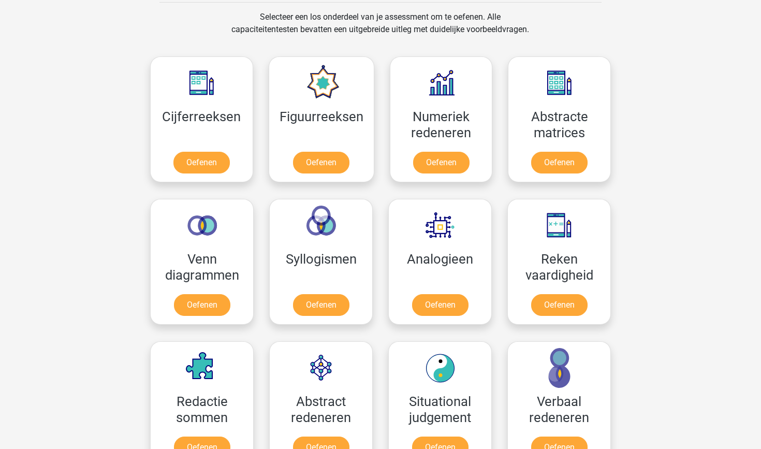
scroll to position [432, 0]
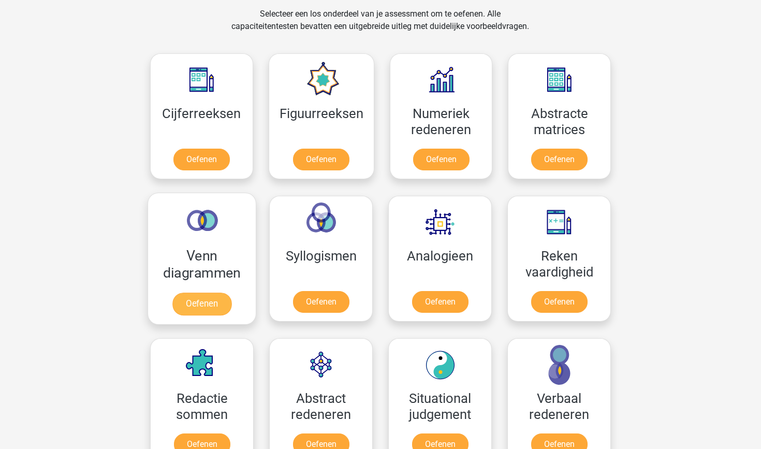
click at [223, 302] on link "Oefenen" at bounding box center [201, 303] width 59 height 23
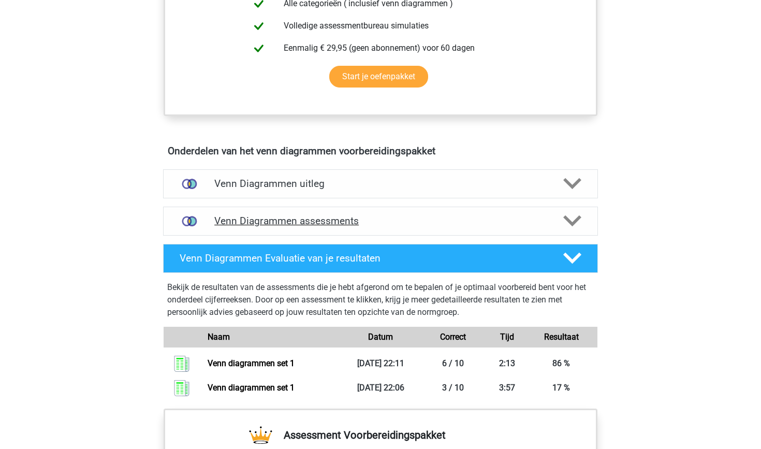
scroll to position [480, 0]
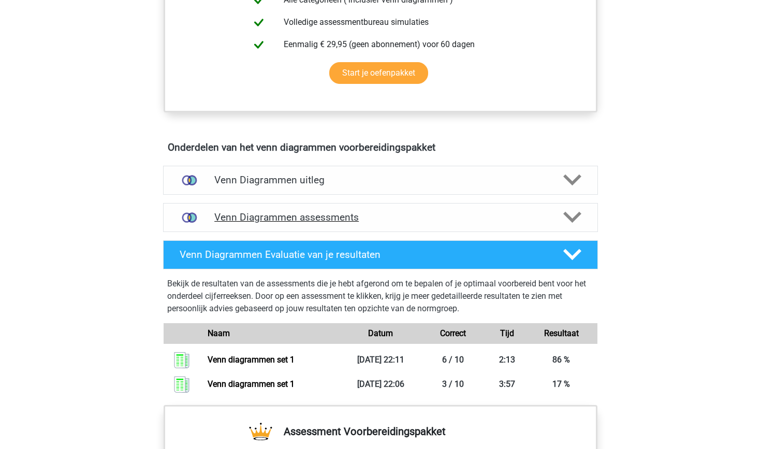
click at [323, 221] on h4 "Venn Diagrammen assessments" at bounding box center [380, 217] width 332 height 12
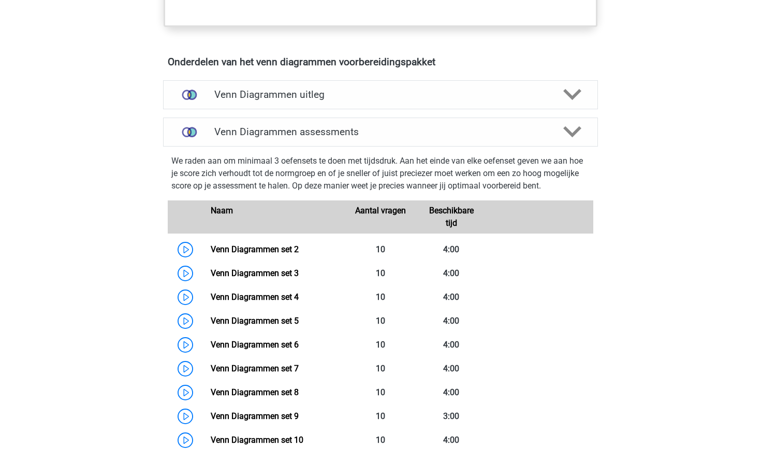
scroll to position [566, 0]
click at [261, 250] on link "Venn Diagrammen set 2" at bounding box center [255, 249] width 88 height 10
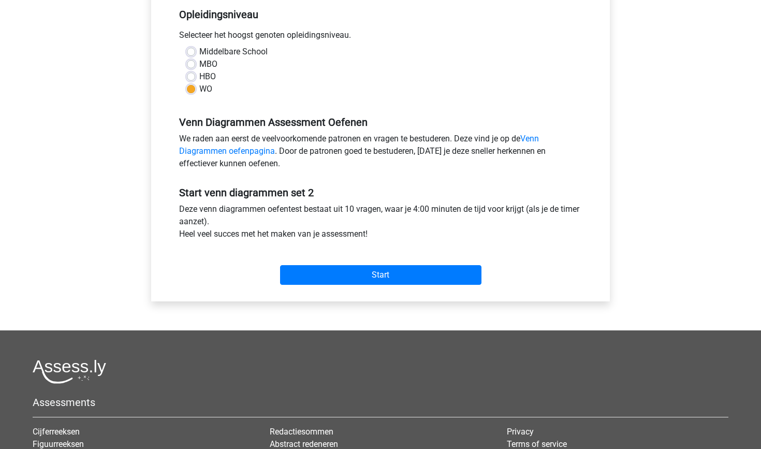
scroll to position [217, 0]
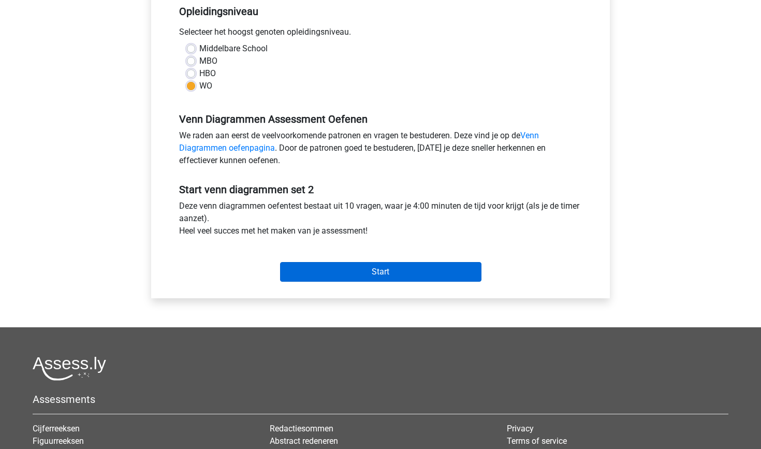
click at [335, 277] on input "Start" at bounding box center [380, 272] width 201 height 20
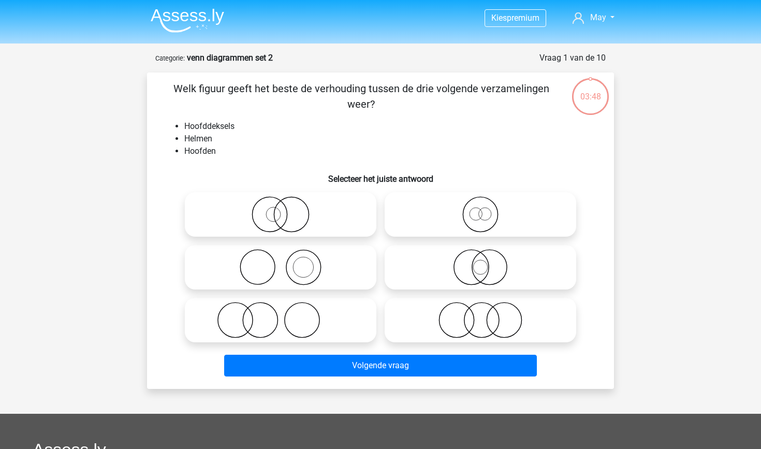
click at [338, 265] on icon at bounding box center [280, 267] width 183 height 36
click at [287, 262] on input "radio" at bounding box center [283, 258] width 7 height 7
radio input "true"
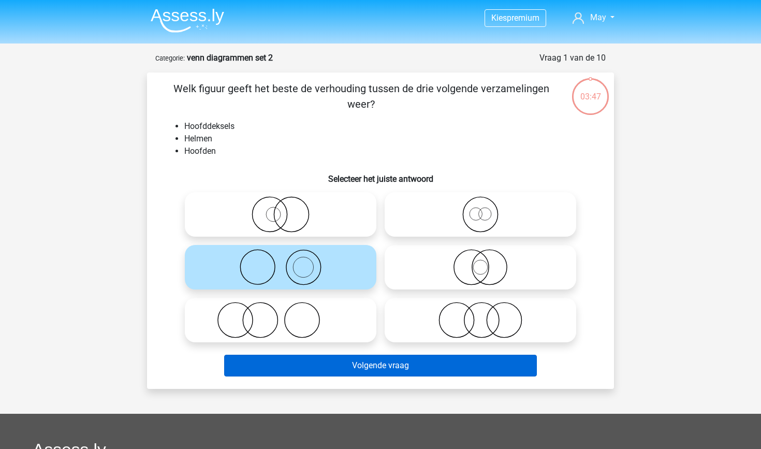
click at [391, 370] on button "Volgende vraag" at bounding box center [380, 365] width 313 height 22
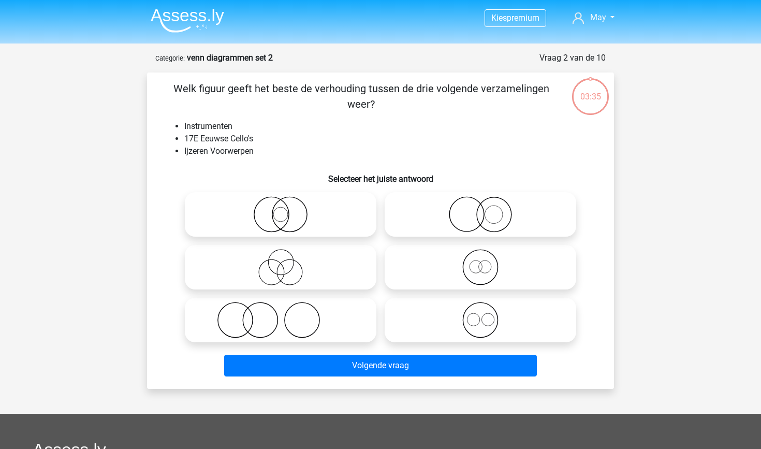
click at [505, 206] on icon at bounding box center [480, 214] width 183 height 36
click at [487, 206] on input "radio" at bounding box center [483, 205] width 7 height 7
radio input "true"
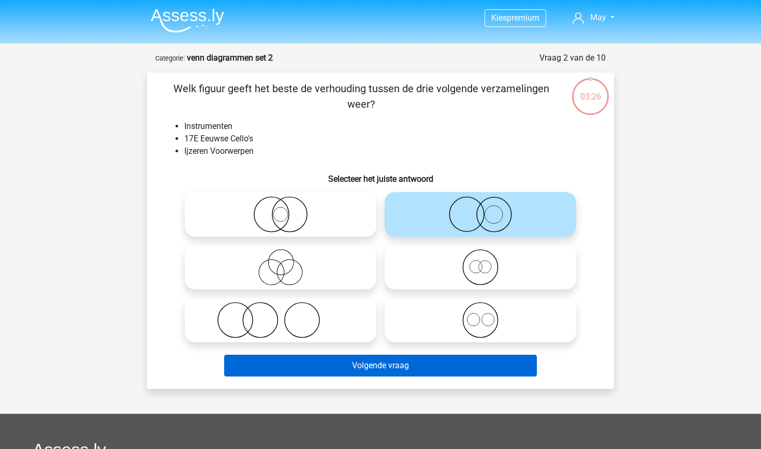
click at [400, 364] on button "Volgende vraag" at bounding box center [380, 365] width 313 height 22
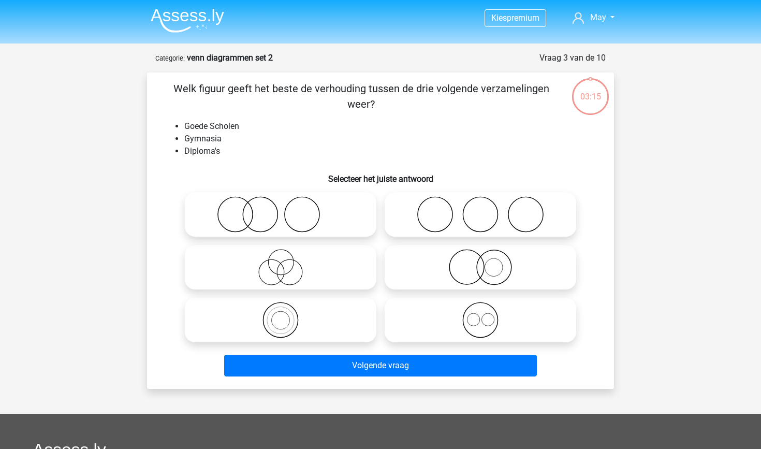
click at [329, 259] on icon at bounding box center [280, 267] width 183 height 36
click at [287, 259] on input "radio" at bounding box center [283, 258] width 7 height 7
radio input "true"
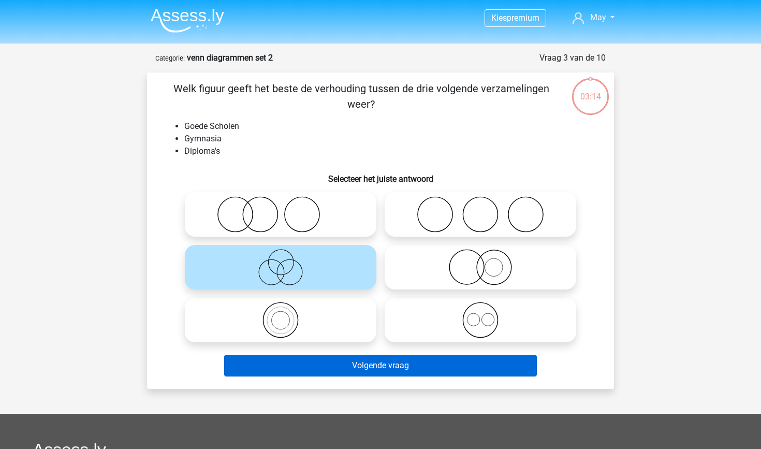
click at [390, 374] on button "Volgende vraag" at bounding box center [380, 365] width 313 height 22
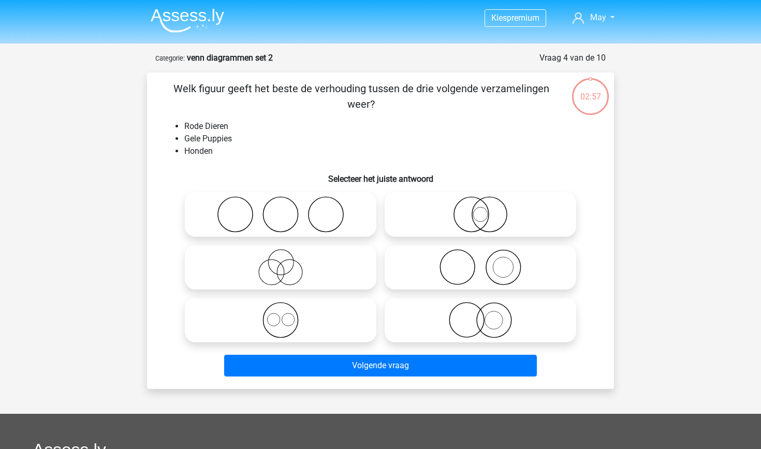
click at [301, 267] on circle at bounding box center [289, 272] width 25 height 25
click at [287, 262] on input "radio" at bounding box center [283, 258] width 7 height 7
radio input "true"
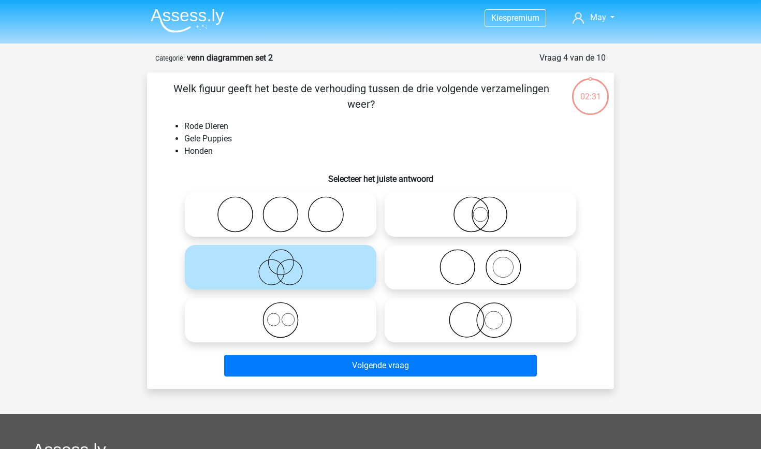
click at [516, 324] on icon at bounding box center [480, 320] width 183 height 36
click at [487, 315] on input "radio" at bounding box center [483, 311] width 7 height 7
radio input "true"
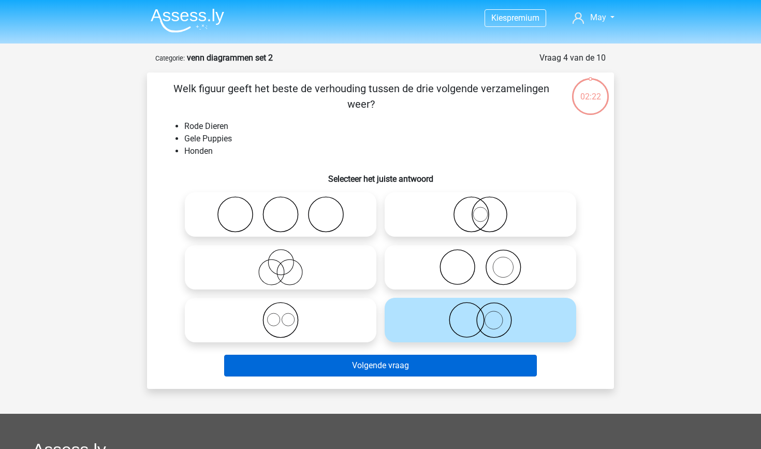
click at [477, 362] on button "Volgende vraag" at bounding box center [380, 365] width 313 height 22
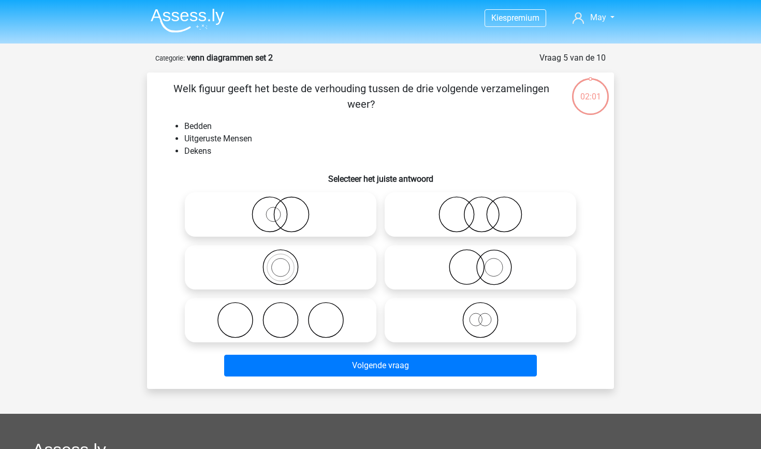
click at [293, 301] on label at bounding box center [280, 320] width 191 height 45
click at [287, 308] on input "radio" at bounding box center [283, 311] width 7 height 7
radio input "true"
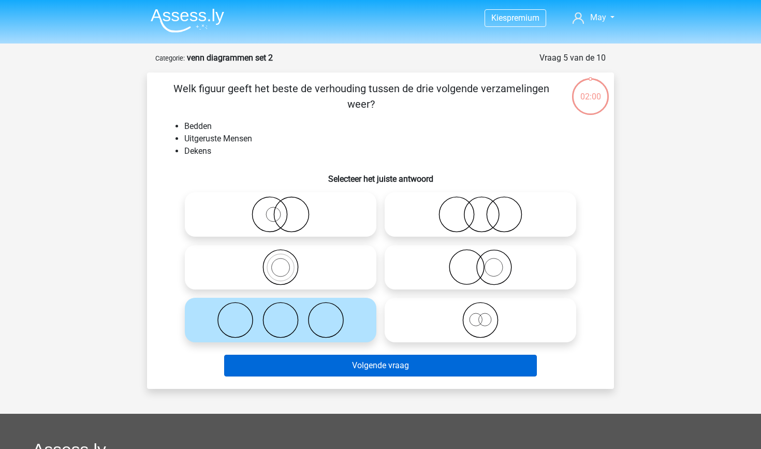
click at [366, 357] on button "Volgende vraag" at bounding box center [380, 365] width 313 height 22
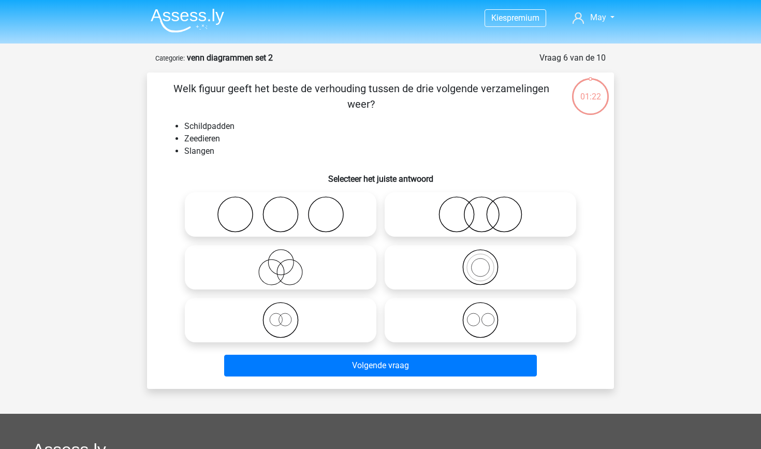
click at [427, 219] on icon at bounding box center [480, 214] width 183 height 36
click at [480, 209] on input "radio" at bounding box center [483, 205] width 7 height 7
radio input "true"
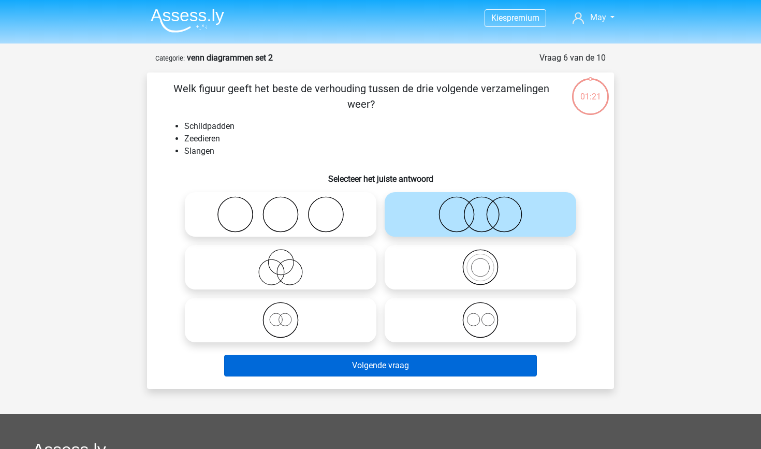
click at [391, 366] on button "Volgende vraag" at bounding box center [380, 365] width 313 height 22
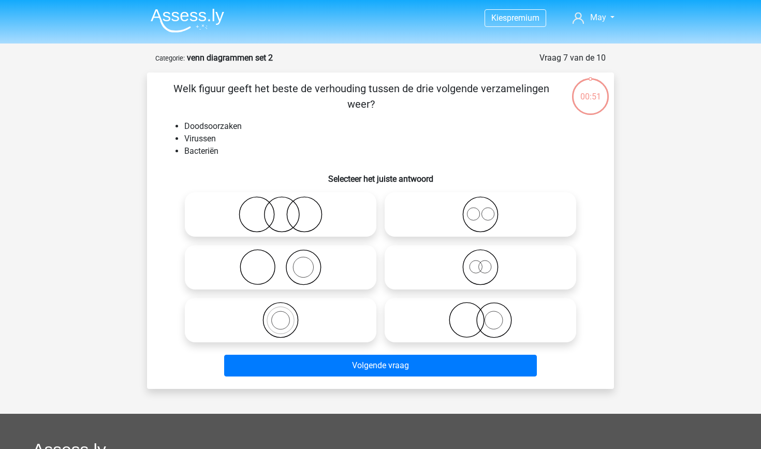
click at [460, 211] on icon at bounding box center [480, 214] width 183 height 36
click at [480, 209] on input "radio" at bounding box center [483, 205] width 7 height 7
radio input "true"
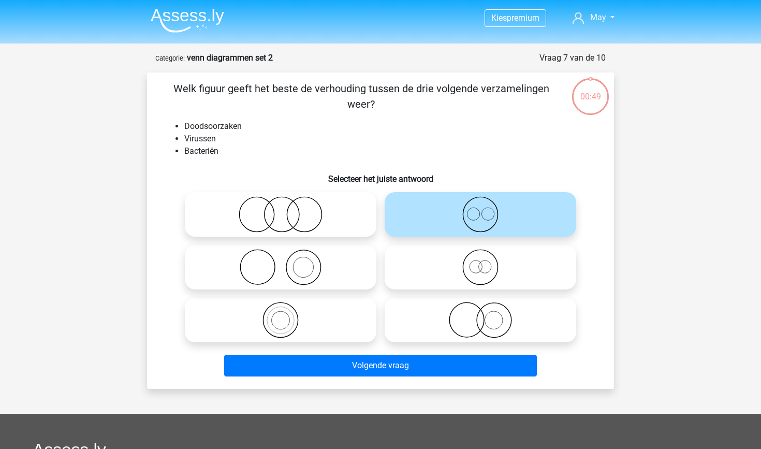
click at [323, 325] on icon at bounding box center [280, 320] width 183 height 36
click at [287, 315] on input "radio" at bounding box center [283, 311] width 7 height 7
radio input "true"
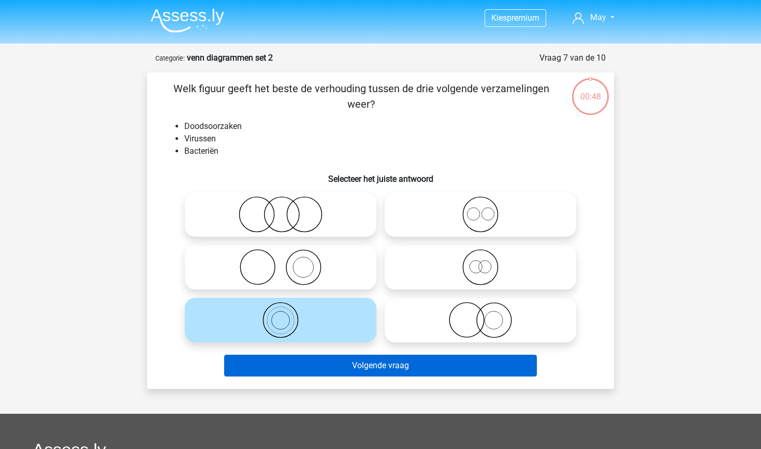
click at [378, 366] on button "Volgende vraag" at bounding box center [380, 365] width 313 height 22
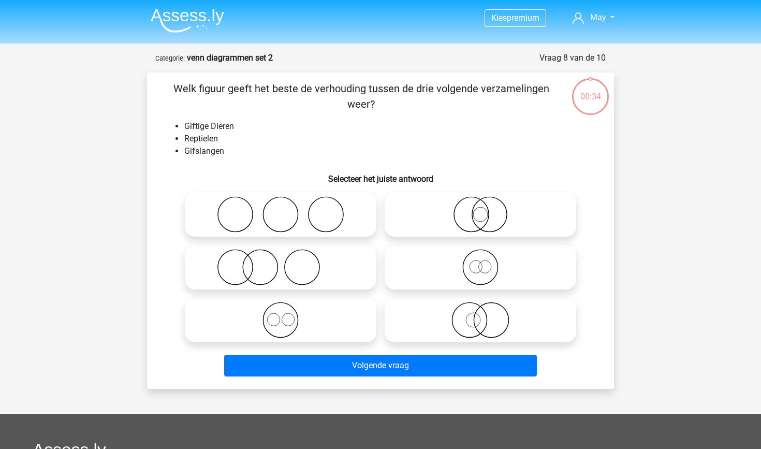
click at [501, 327] on icon at bounding box center [480, 320] width 183 height 36
click at [487, 315] on input "radio" at bounding box center [483, 311] width 7 height 7
radio input "true"
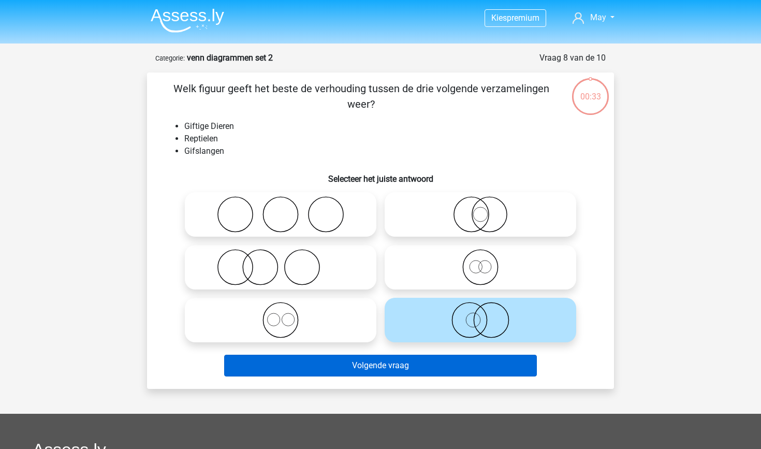
click at [449, 363] on button "Volgende vraag" at bounding box center [380, 365] width 313 height 22
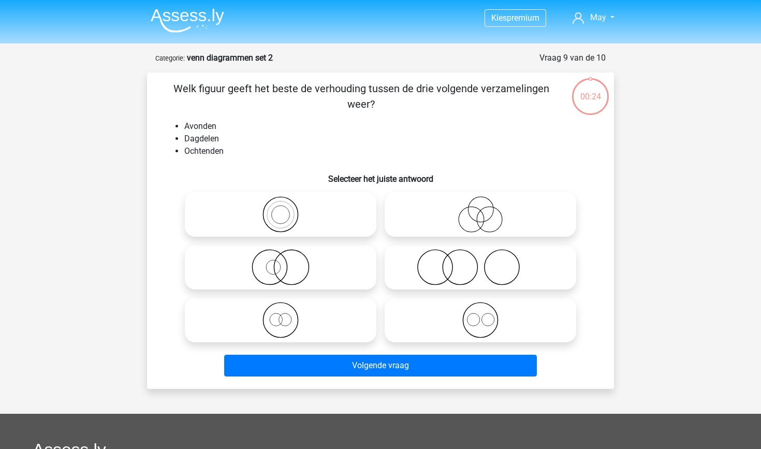
click at [485, 322] on icon at bounding box center [480, 320] width 183 height 36
click at [485, 315] on input "radio" at bounding box center [483, 311] width 7 height 7
radio input "true"
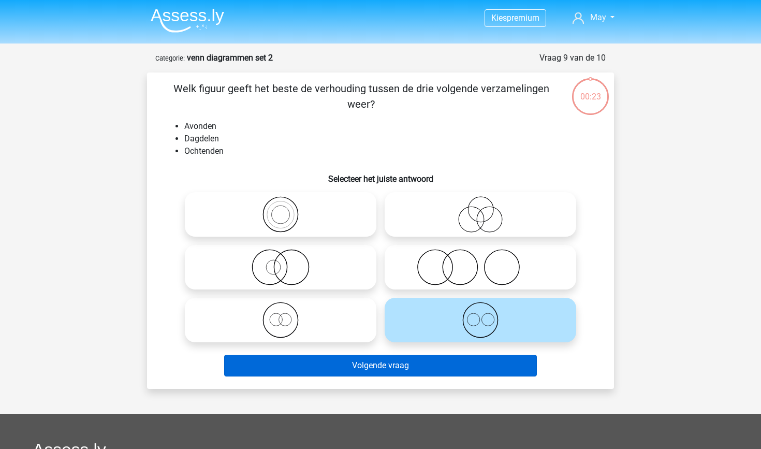
click at [419, 366] on button "Volgende vraag" at bounding box center [380, 365] width 313 height 22
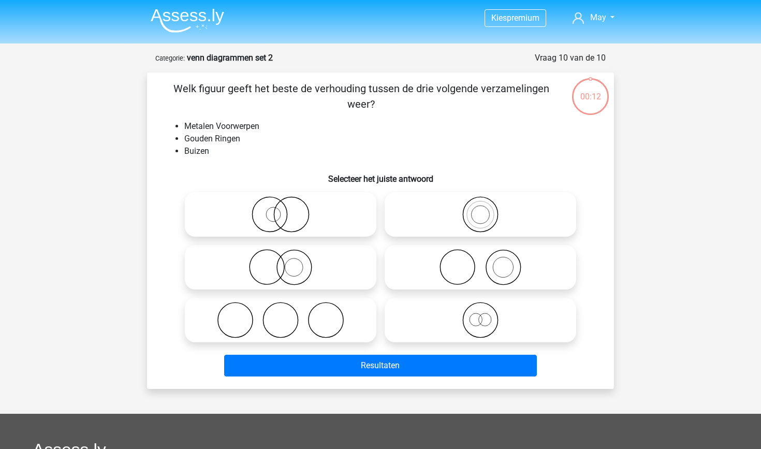
click at [334, 318] on icon at bounding box center [280, 320] width 183 height 36
click at [287, 315] on input "radio" at bounding box center [283, 311] width 7 height 7
radio input "true"
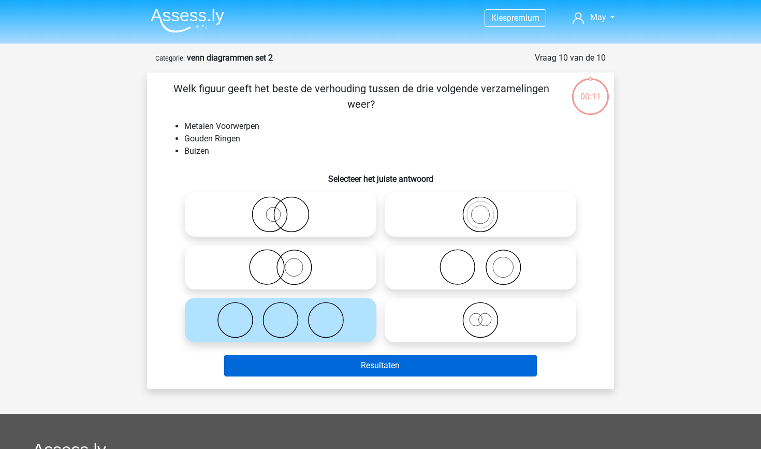
click at [367, 374] on button "Resultaten" at bounding box center [380, 365] width 313 height 22
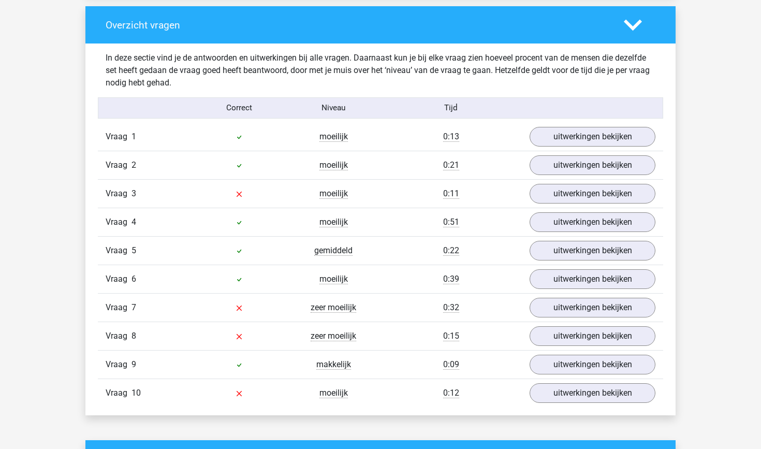
scroll to position [773, 0]
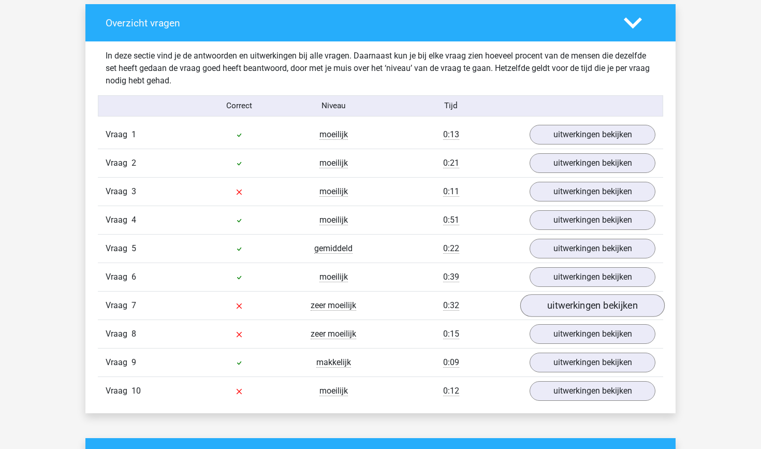
click at [564, 301] on link "uitwerkingen bekijken" at bounding box center [592, 305] width 144 height 23
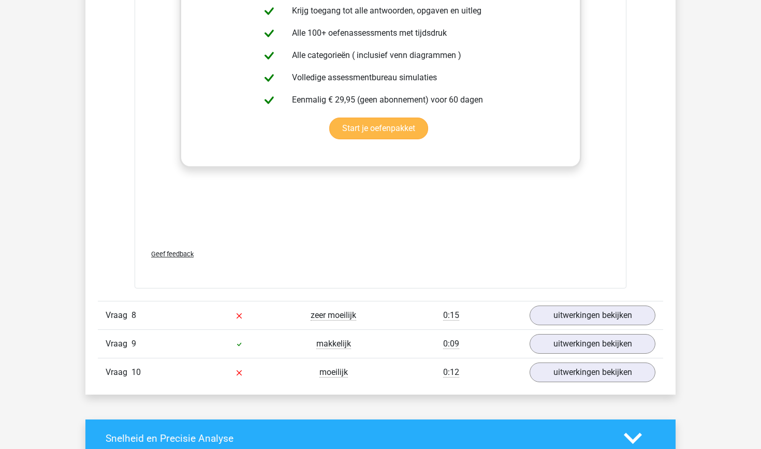
scroll to position [1466, 0]
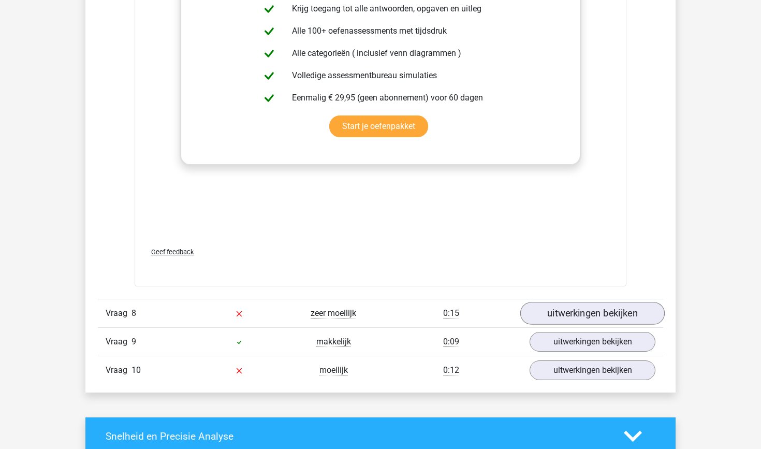
click at [589, 311] on link "uitwerkingen bekijken" at bounding box center [592, 313] width 144 height 23
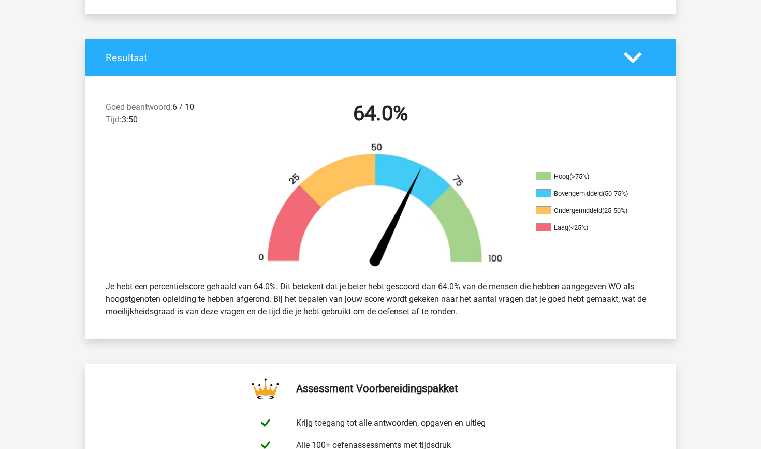
scroll to position [187, 0]
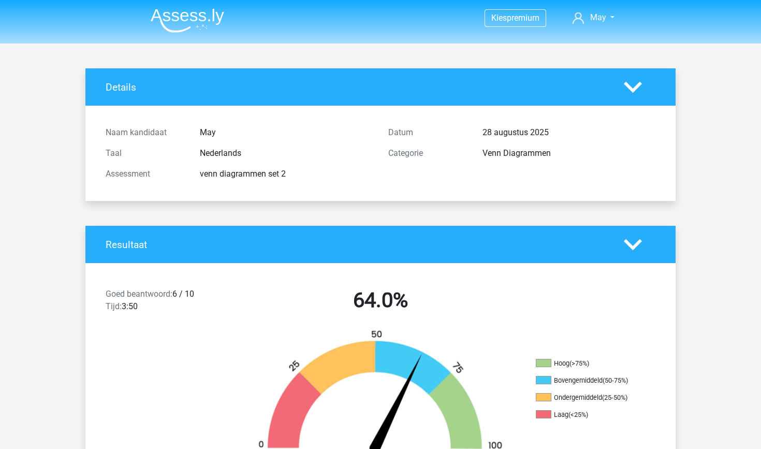
click at [196, 9] on img at bounding box center [187, 20] width 73 height 24
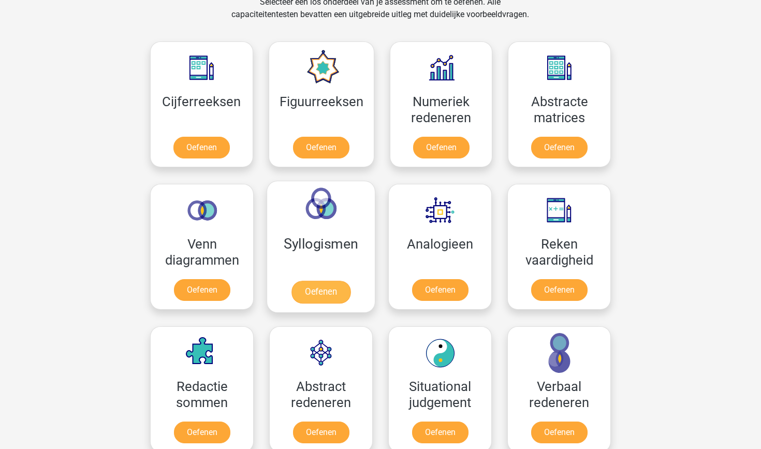
scroll to position [449, 0]
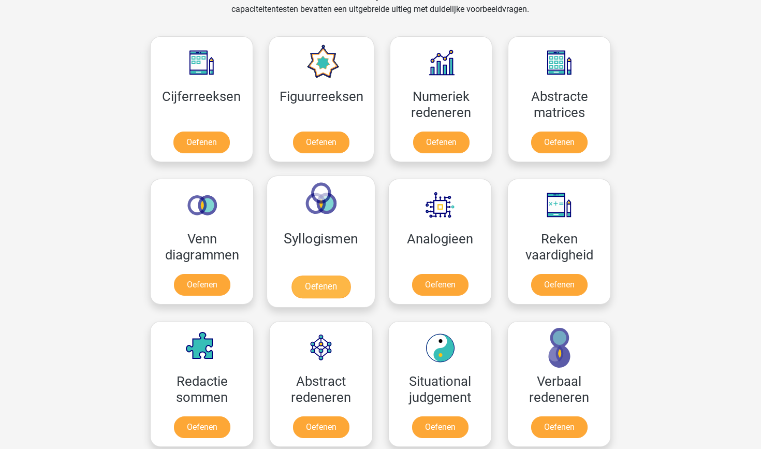
click at [304, 275] on link "Oefenen" at bounding box center [320, 286] width 59 height 23
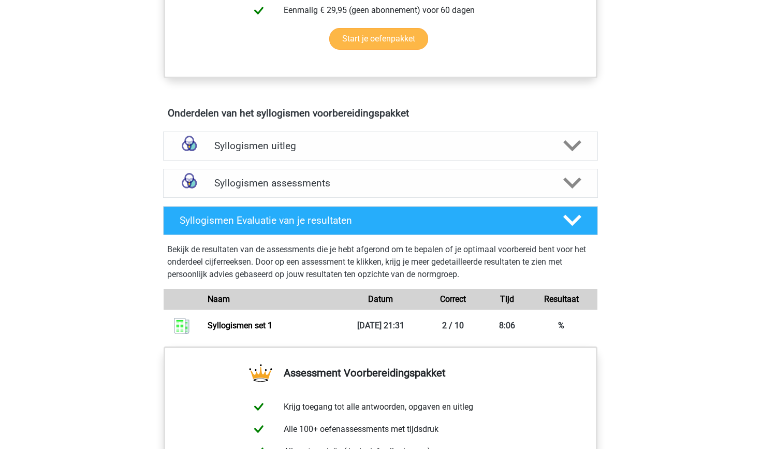
scroll to position [559, 0]
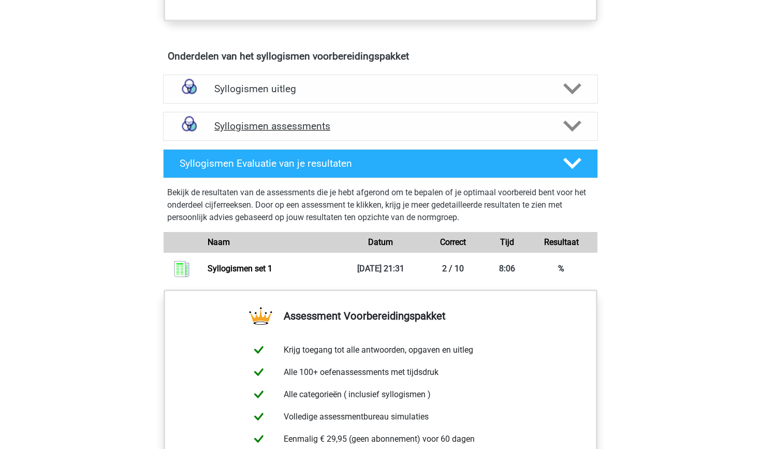
click at [333, 128] on h4 "Syllogismen assessments" at bounding box center [380, 126] width 332 height 12
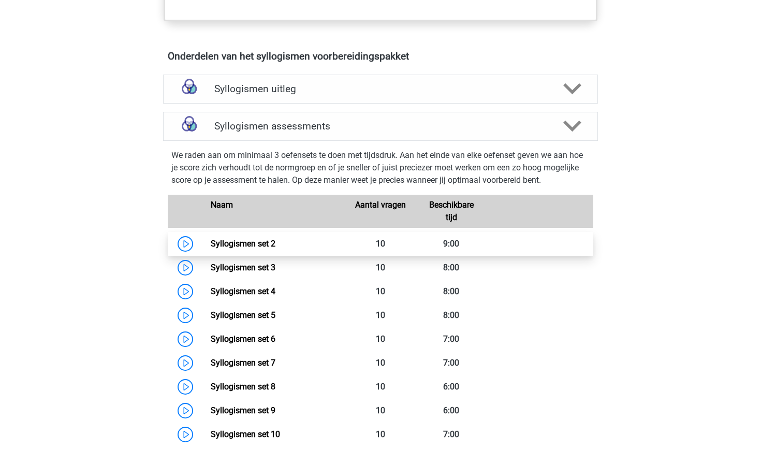
click at [275, 245] on link "Syllogismen set 2" at bounding box center [243, 244] width 65 height 10
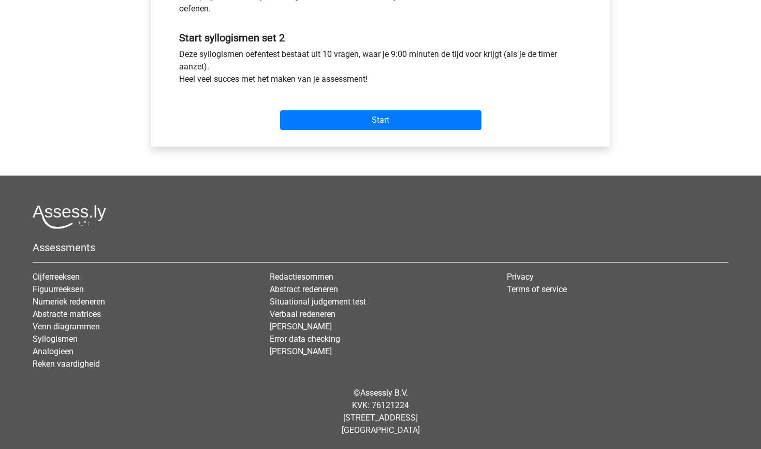
scroll to position [369, 0]
click at [327, 129] on input "Start" at bounding box center [380, 120] width 201 height 20
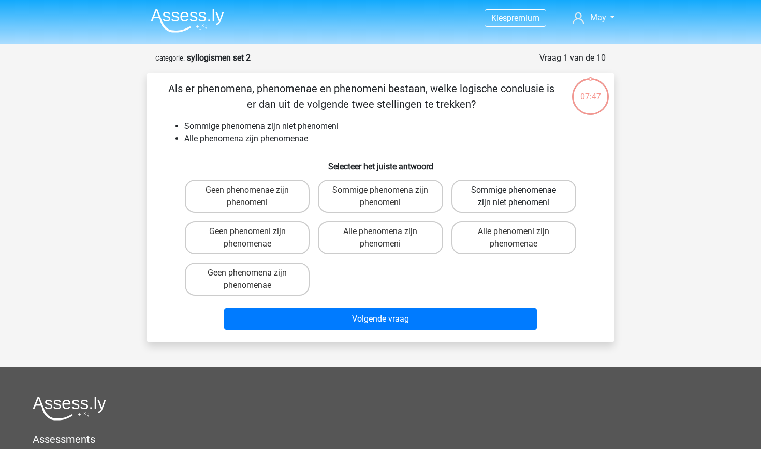
click at [494, 186] on label "Sommige phenomenae zijn niet phenomeni" at bounding box center [513, 196] width 125 height 33
click at [513, 190] on input "Sommige phenomenae zijn niet phenomeni" at bounding box center [516, 193] width 7 height 7
radio input "true"
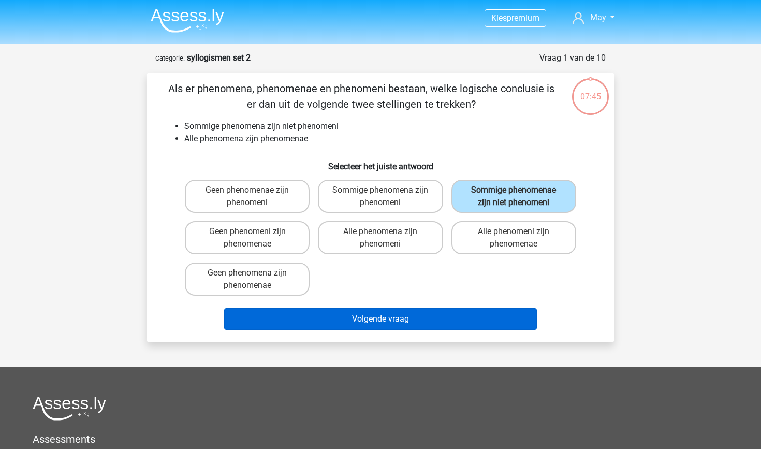
click at [378, 324] on button "Volgende vraag" at bounding box center [380, 319] width 313 height 22
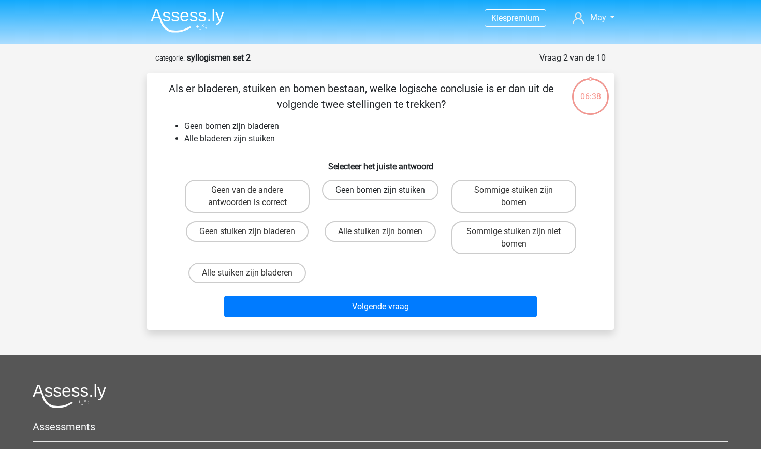
click at [392, 184] on label "Geen bomen zijn stuiken" at bounding box center [380, 190] width 116 height 21
click at [387, 190] on input "Geen bomen zijn stuiken" at bounding box center [383, 193] width 7 height 7
radio input "true"
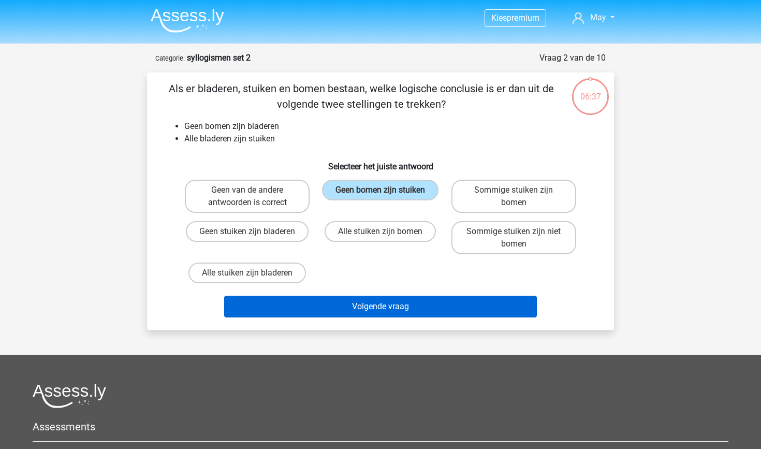
click at [428, 296] on button "Volgende vraag" at bounding box center [380, 306] width 313 height 22
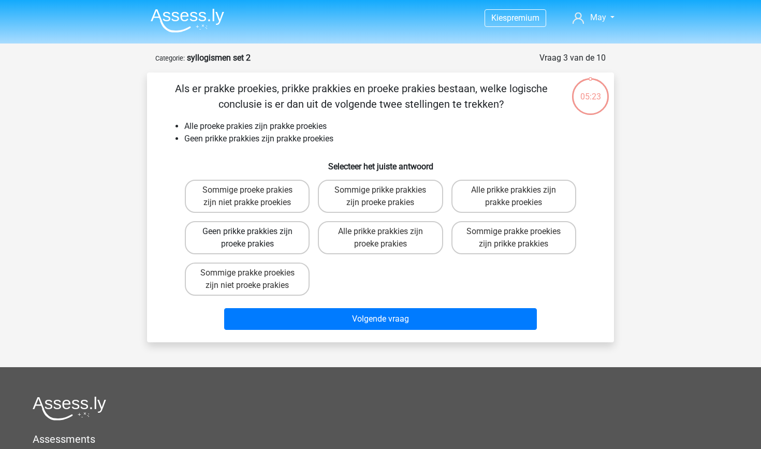
click at [225, 243] on label "Geen prikke prakkies zijn proeke prakies" at bounding box center [247, 237] width 125 height 33
click at [247, 238] on input "Geen prikke prakkies zijn proeke prakies" at bounding box center [250, 234] width 7 height 7
radio input "true"
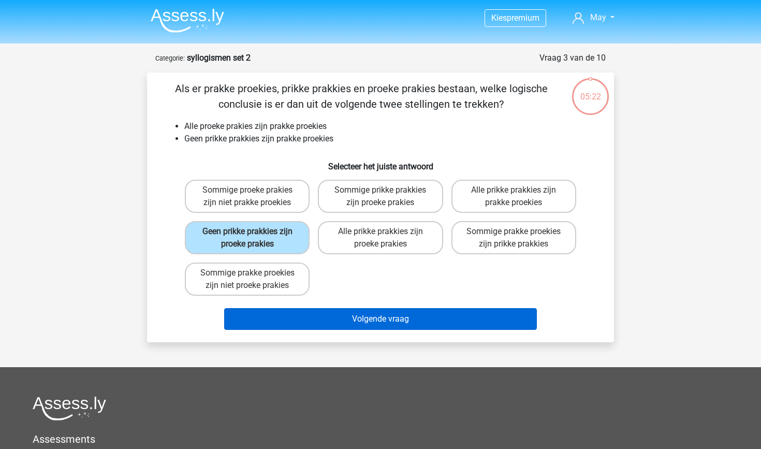
click at [382, 327] on button "Volgende vraag" at bounding box center [380, 319] width 313 height 22
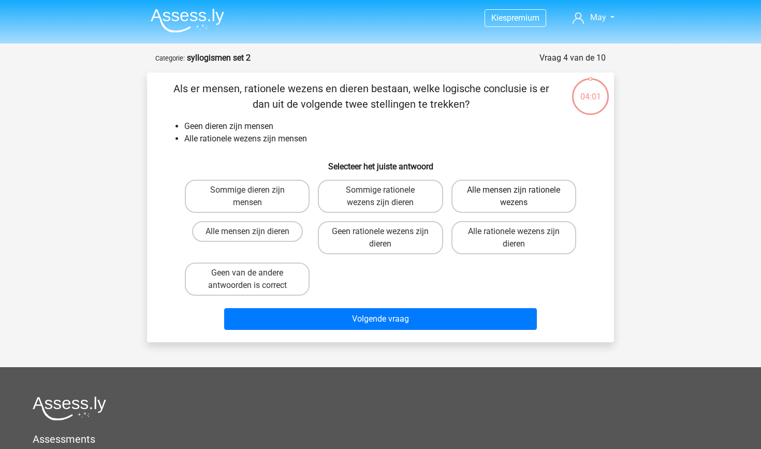
click at [496, 197] on label "Alle mensen zijn rationele wezens" at bounding box center [513, 196] width 125 height 33
click at [513, 197] on input "Alle mensen zijn rationele wezens" at bounding box center [516, 193] width 7 height 7
radio input "true"
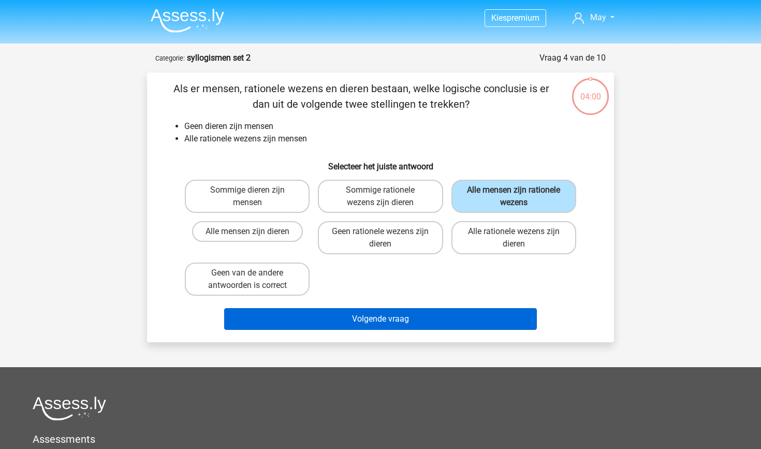
click at [423, 312] on button "Volgende vraag" at bounding box center [380, 319] width 313 height 22
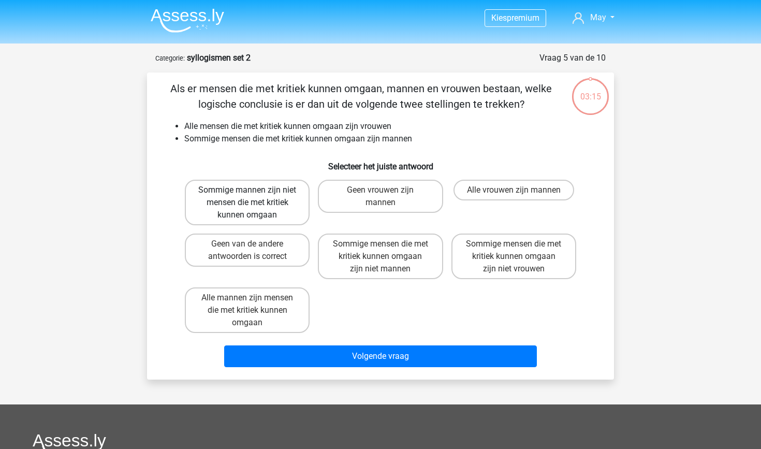
click at [276, 200] on label "Sommige mannen zijn niet mensen die met kritiek kunnen omgaan" at bounding box center [247, 203] width 125 height 46
click at [254, 197] on input "Sommige mannen zijn niet mensen die met kritiek kunnen omgaan" at bounding box center [250, 193] width 7 height 7
radio input "true"
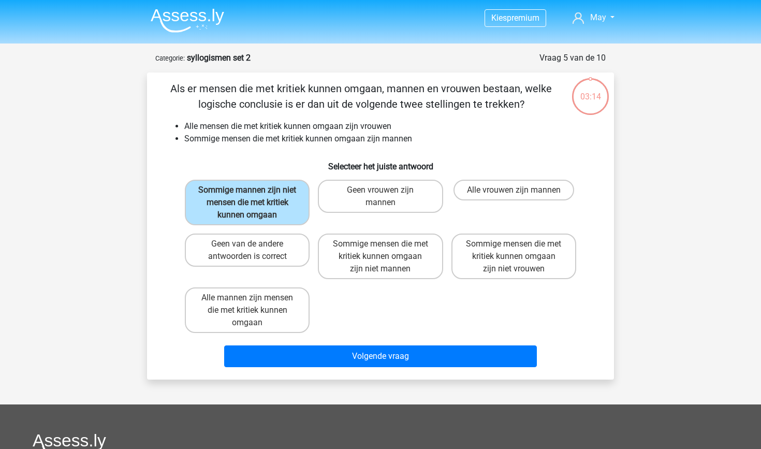
click at [429, 368] on div "Volgende vraag" at bounding box center [380, 358] width 399 height 26
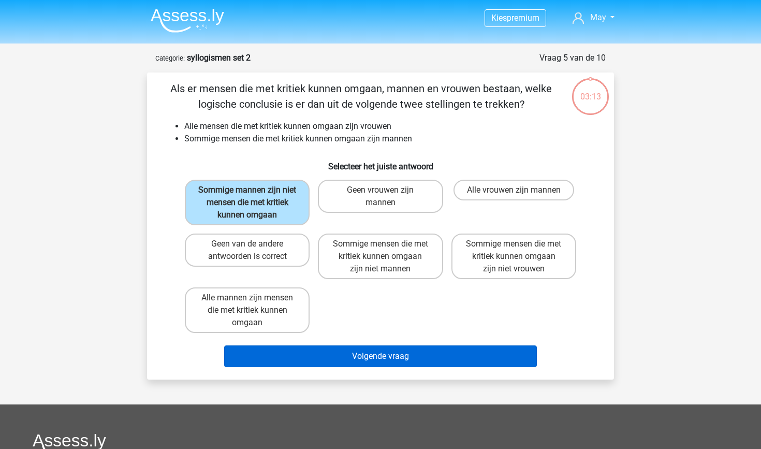
click at [425, 354] on button "Volgende vraag" at bounding box center [380, 356] width 313 height 22
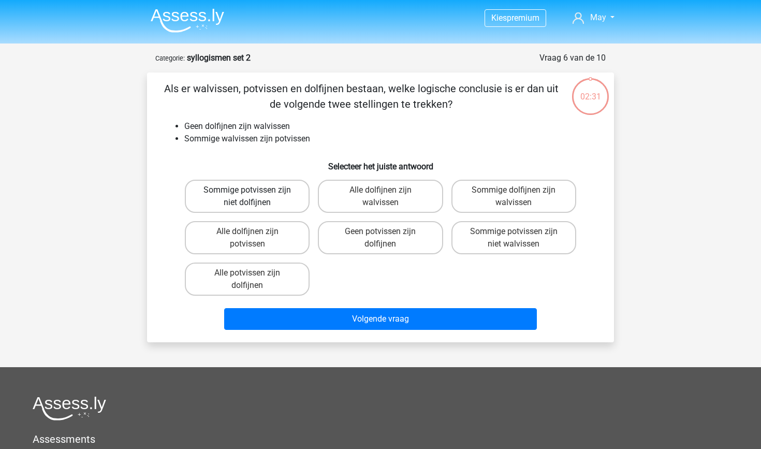
click at [213, 186] on label "Sommige potvissen zijn niet dolfijnen" at bounding box center [247, 196] width 125 height 33
click at [247, 190] on input "Sommige potvissen zijn niet dolfijnen" at bounding box center [250, 193] width 7 height 7
radio input "true"
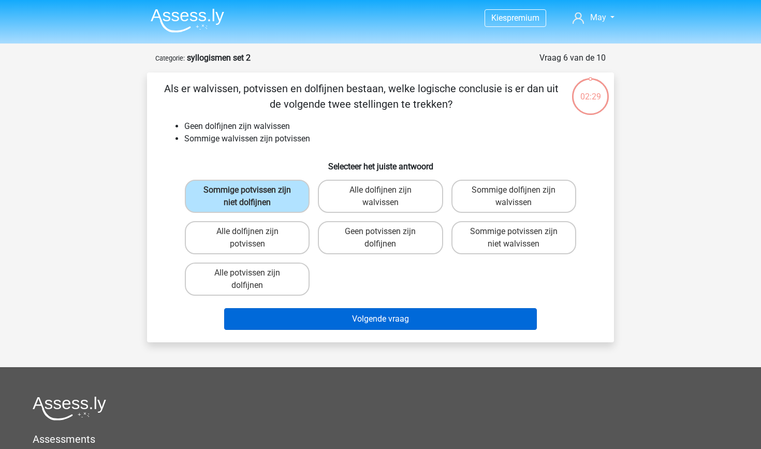
click at [362, 311] on button "Volgende vraag" at bounding box center [380, 319] width 313 height 22
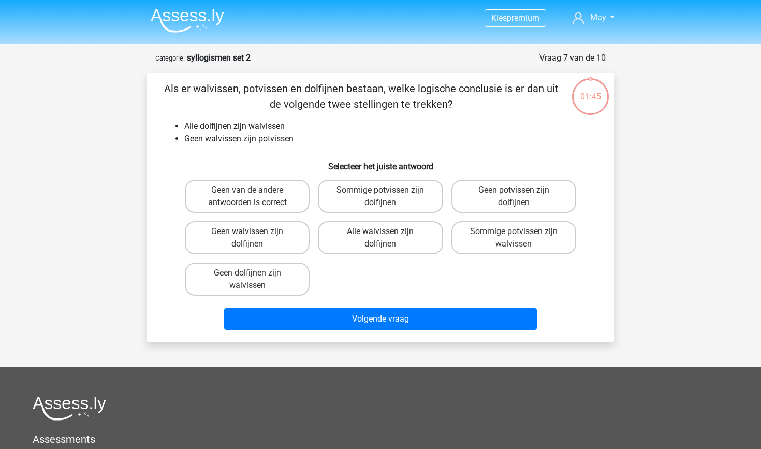
click at [248, 234] on input "Geen walvissen zijn dolfijnen" at bounding box center [250, 234] width 7 height 7
radio input "true"
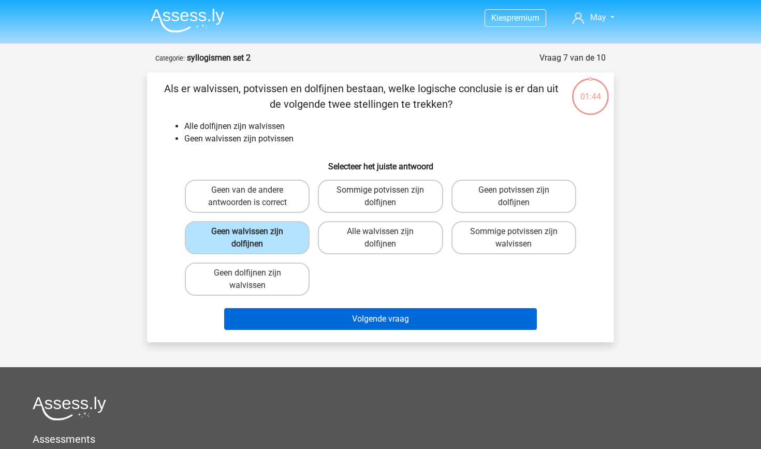
click at [355, 327] on button "Volgende vraag" at bounding box center [380, 319] width 313 height 22
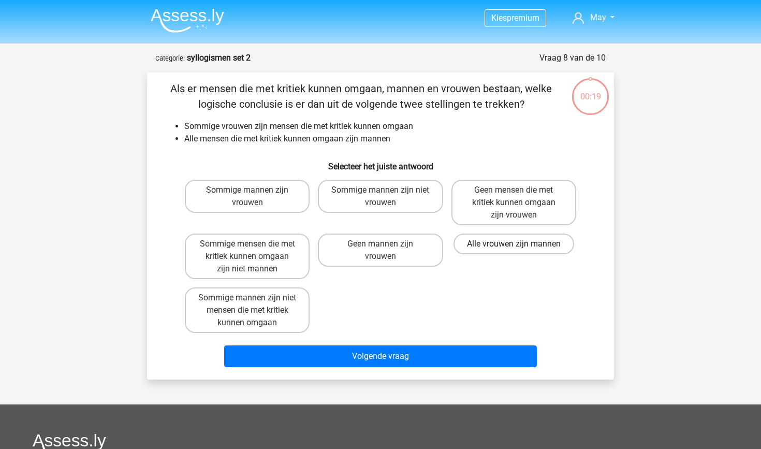
click at [527, 249] on label "Alle vrouwen zijn mannen" at bounding box center [513, 243] width 121 height 21
click at [520, 249] on input "Alle vrouwen zijn mannen" at bounding box center [516, 247] width 7 height 7
radio input "true"
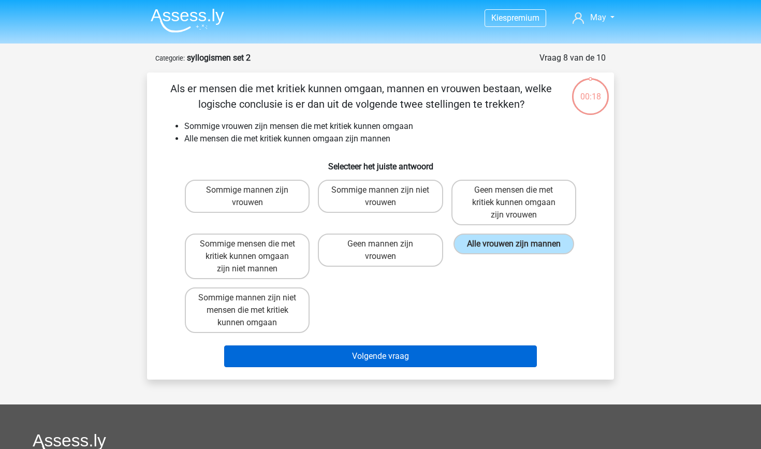
click at [416, 353] on button "Volgende vraag" at bounding box center [380, 356] width 313 height 22
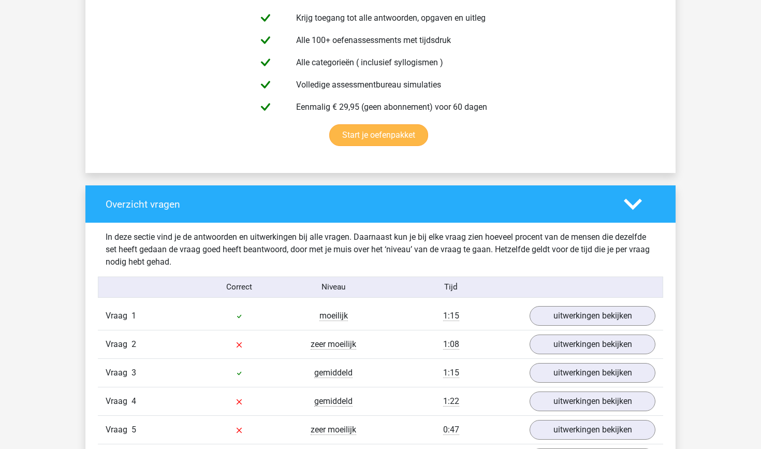
scroll to position [780, 0]
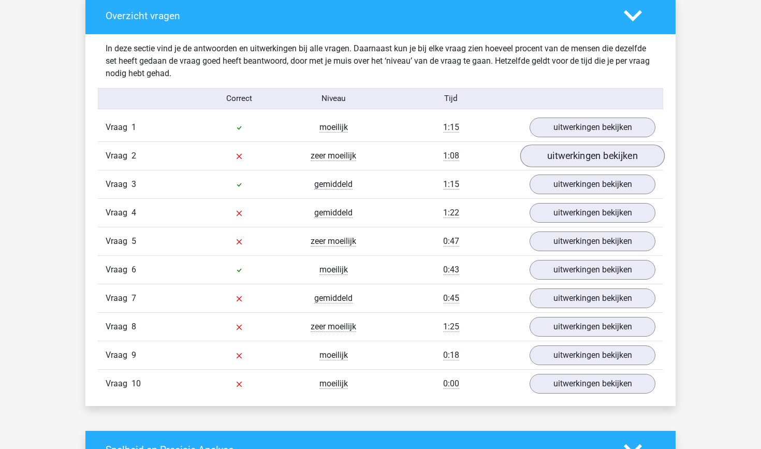
click at [559, 154] on link "uitwerkingen bekijken" at bounding box center [592, 155] width 144 height 23
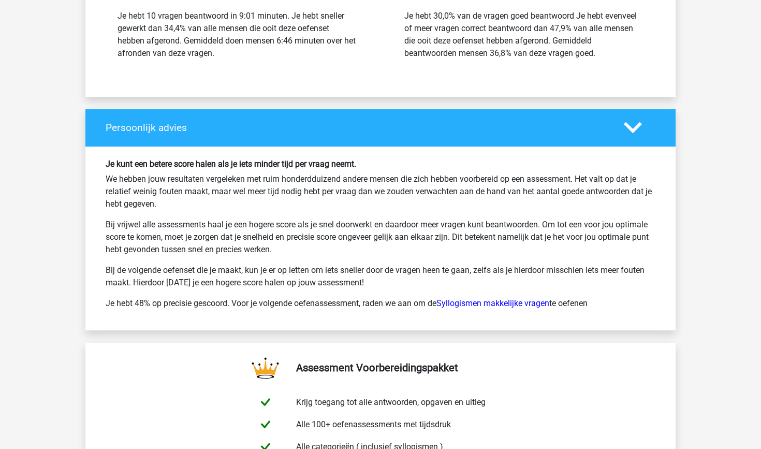
scroll to position [2022, 0]
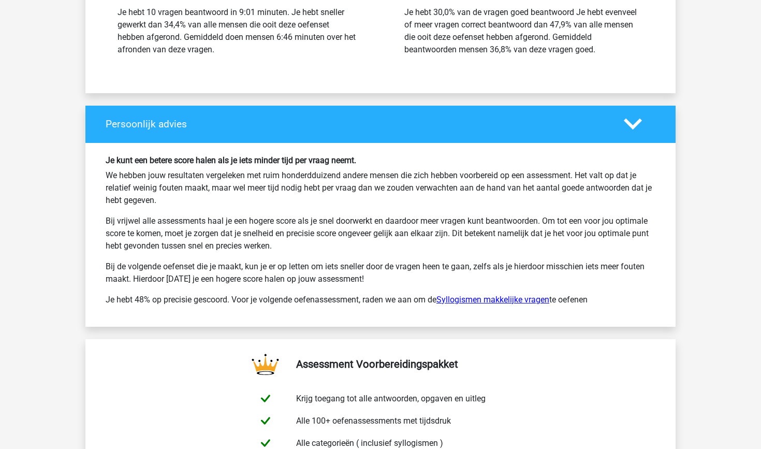
click at [495, 300] on link "Syllogismen makkelijke vragen" at bounding box center [492, 299] width 113 height 10
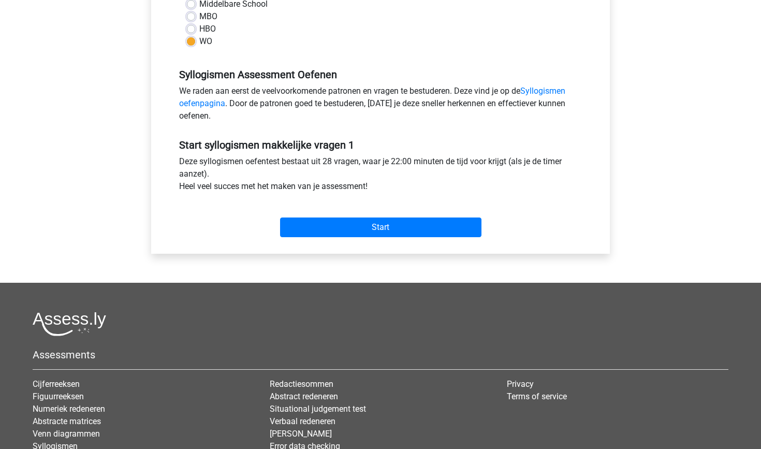
scroll to position [180, 0]
